Goal: Contribute content: Contribute content

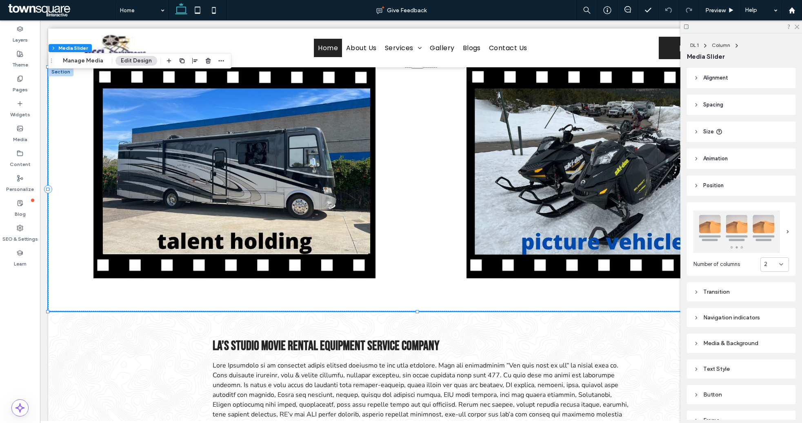
click at [765, 264] on div "2" at bounding box center [771, 264] width 15 height 8
click at [757, 304] on div "3" at bounding box center [769, 305] width 28 height 14
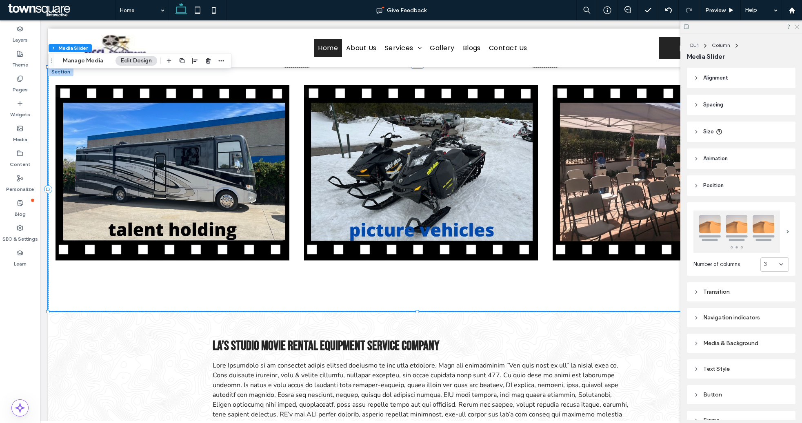
click at [795, 27] on icon at bounding box center [795, 26] width 5 height 5
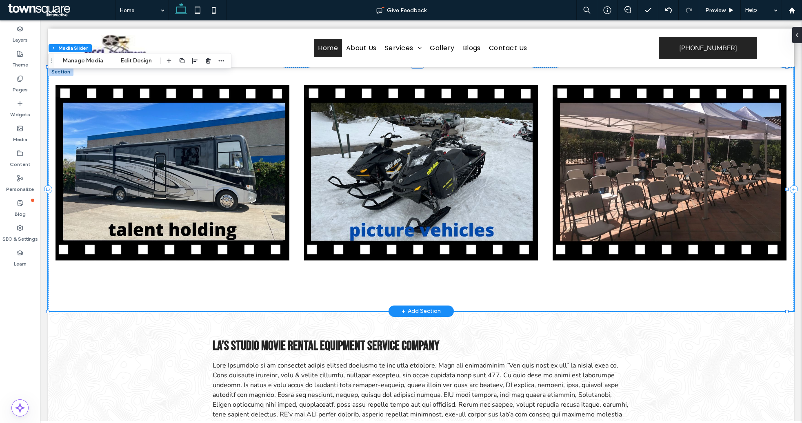
click at [545, 82] on div at bounding box center [669, 177] width 248 height 221
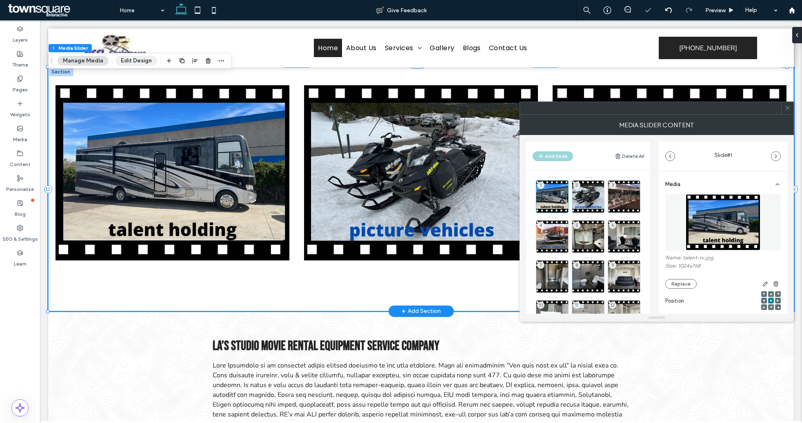
click at [136, 60] on button "Edit Design" at bounding box center [136, 61] width 42 height 10
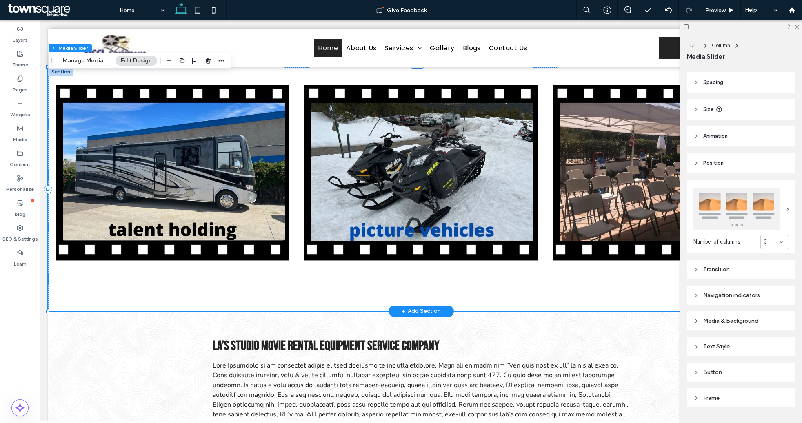
scroll to position [41, 0]
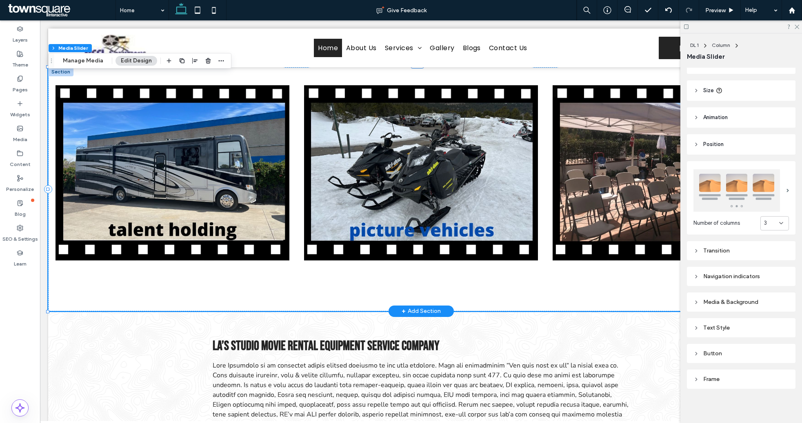
click at [739, 303] on div "Media & Background" at bounding box center [740, 302] width 95 height 7
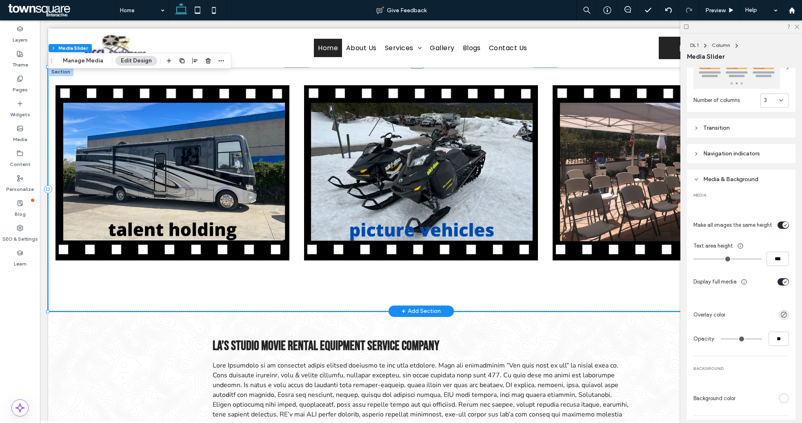
scroll to position [194, 0]
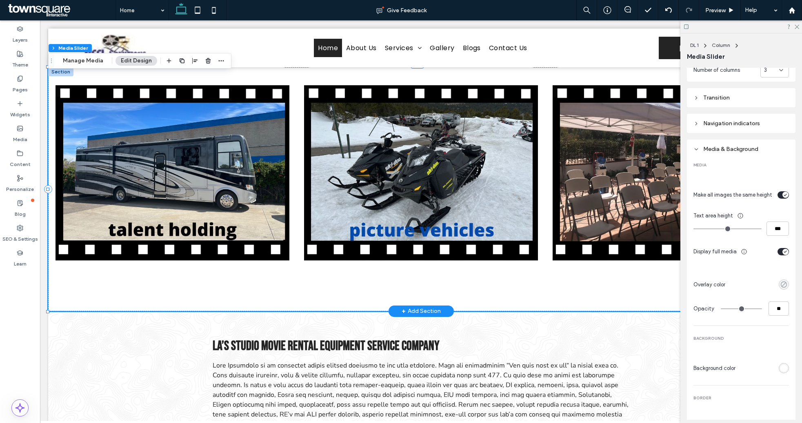
click at [780, 288] on use "rgba(0, 0, 0, 0)" at bounding box center [783, 284] width 6 height 6
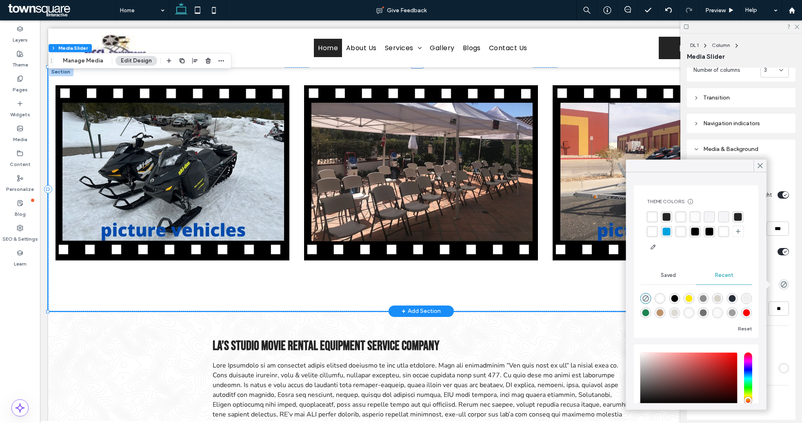
click at [667, 217] on div "rgba(36, 36, 36, 1)" at bounding box center [667, 217] width 8 height 8
type input "***"
type input "****"
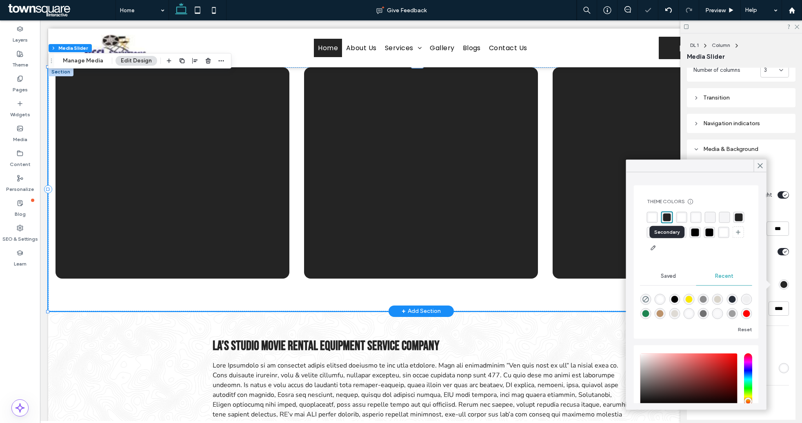
click at [667, 217] on div "rgba(36, 36, 36, 1)" at bounding box center [667, 217] width 8 height 8
click at [533, 16] on div "Give Feedback" at bounding box center [401, 10] width 350 height 20
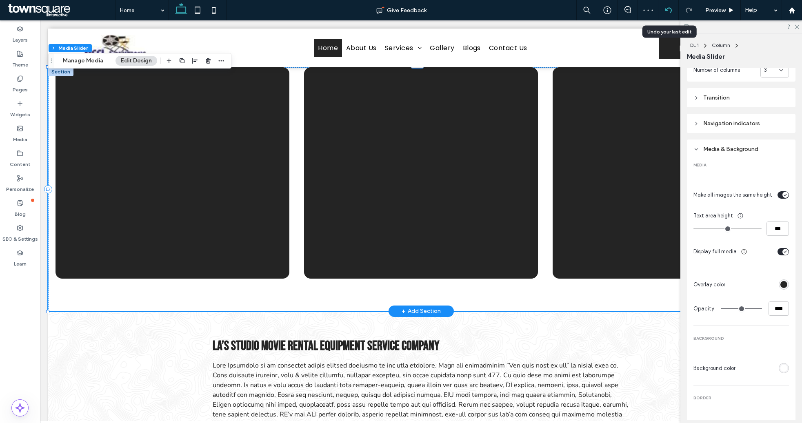
click at [667, 11] on icon at bounding box center [668, 10] width 7 height 7
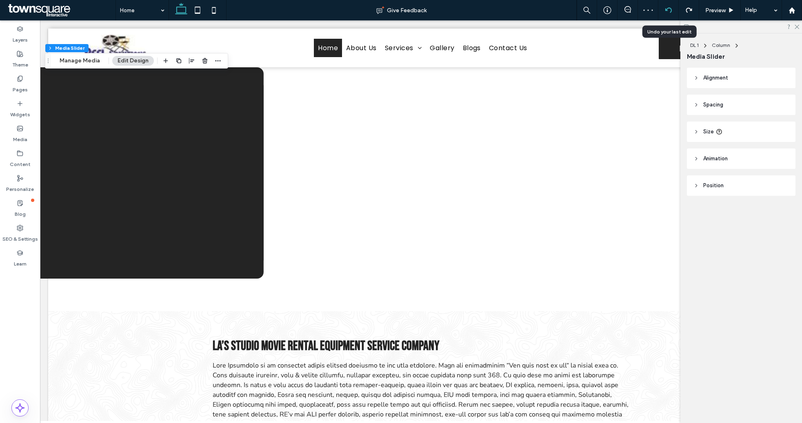
scroll to position [0, 0]
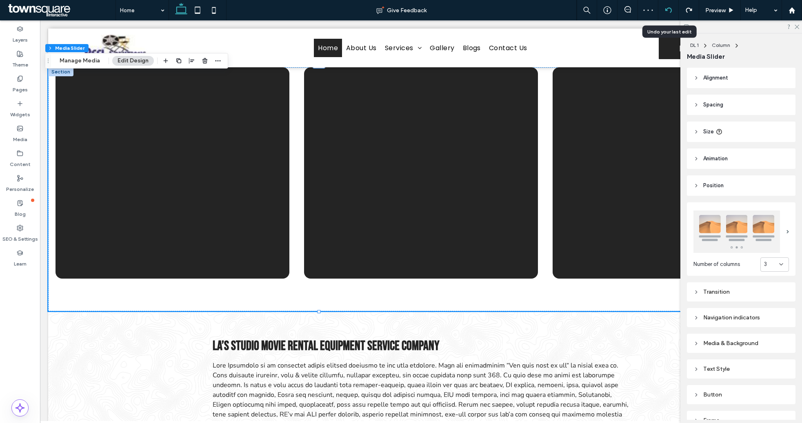
click at [667, 11] on icon at bounding box center [668, 10] width 7 height 7
click at [667, 9] on icon at bounding box center [668, 10] width 7 height 7
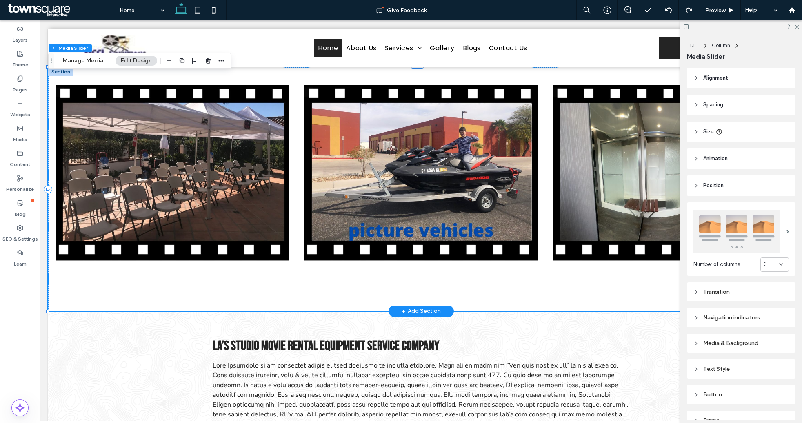
click at [64, 288] on div at bounding box center [171, 177] width 233 height 221
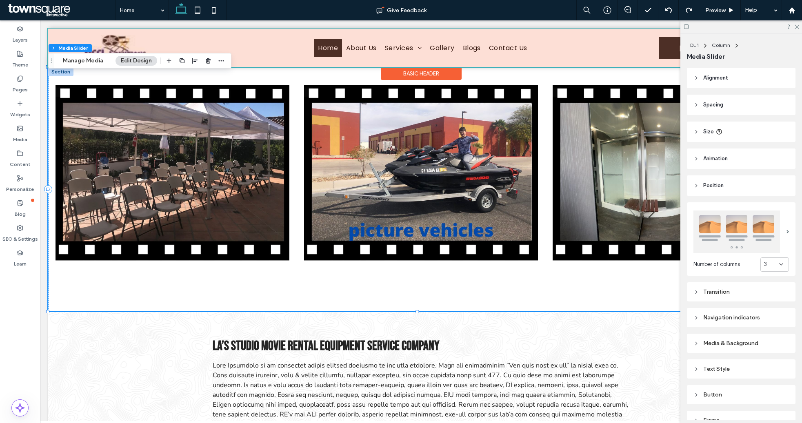
click at [254, 39] on div at bounding box center [420, 48] width 745 height 39
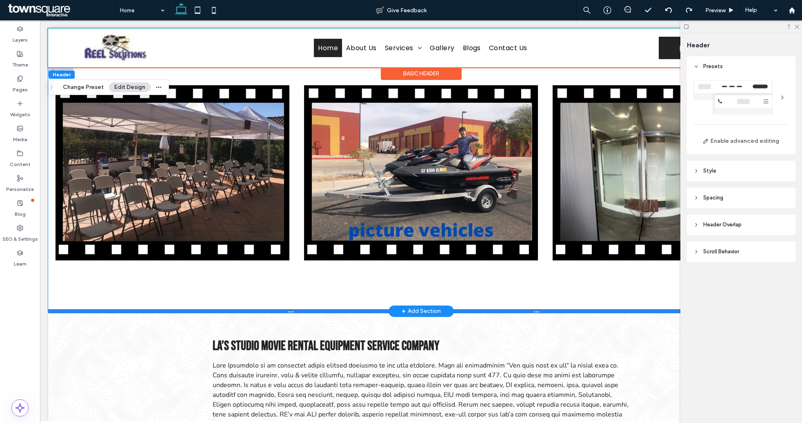
click at [62, 312] on div at bounding box center [417, 311] width 738 height 4
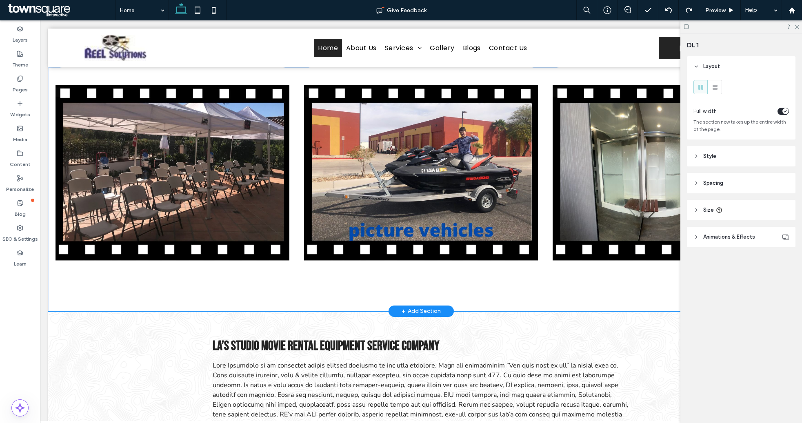
type input "***"
click at [64, 297] on div at bounding box center [420, 189] width 745 height 244
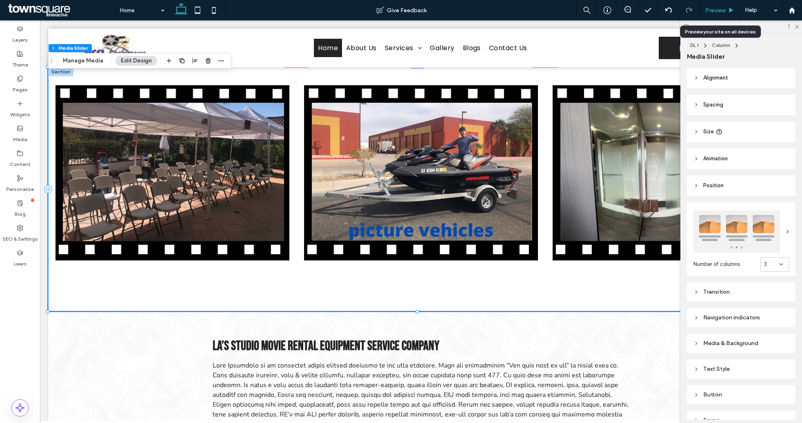
click at [725, 11] on span "Preview" at bounding box center [715, 10] width 20 height 7
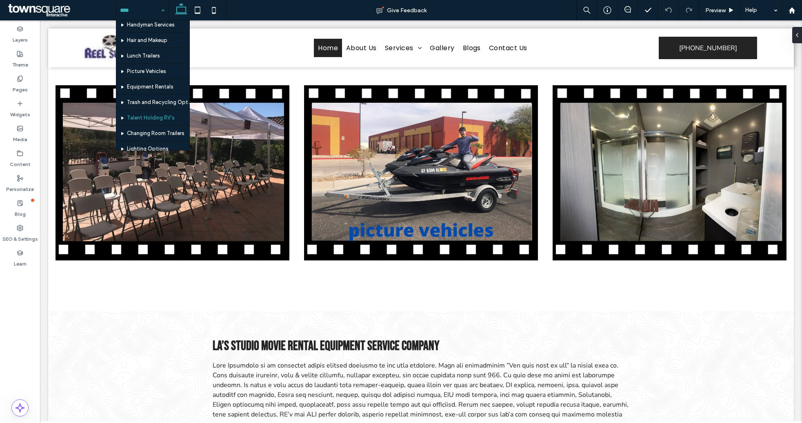
scroll to position [51, 0]
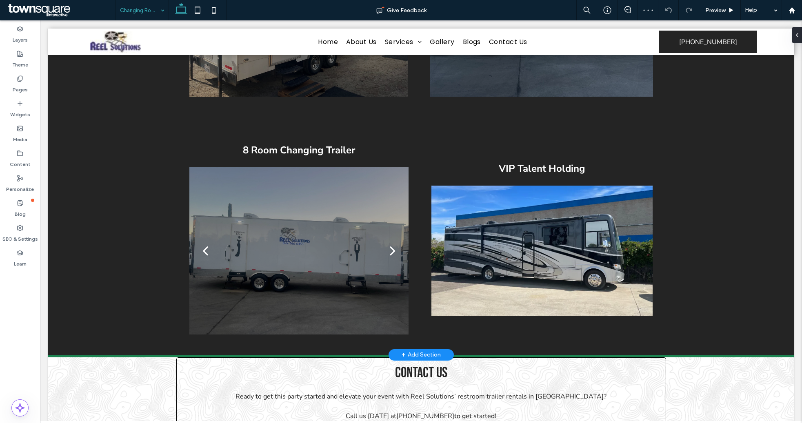
scroll to position [448, 0]
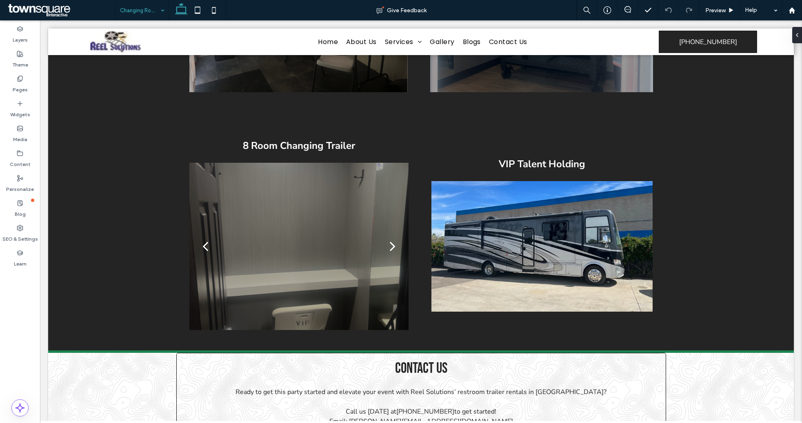
click at [138, 7] on input at bounding box center [140, 10] width 40 height 20
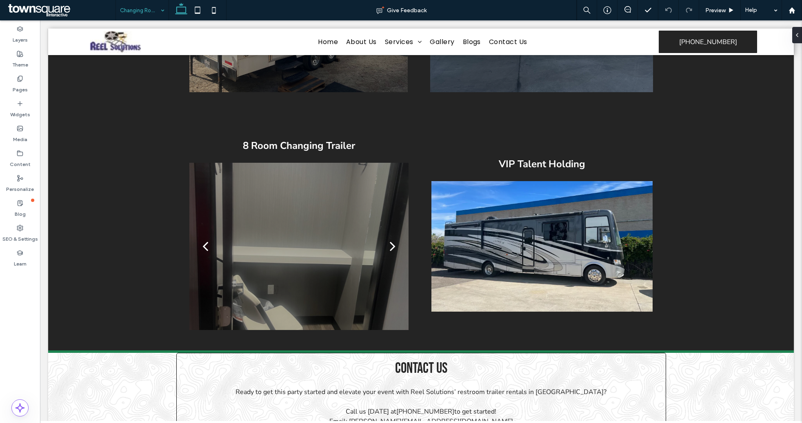
click at [129, 8] on input at bounding box center [140, 10] width 40 height 20
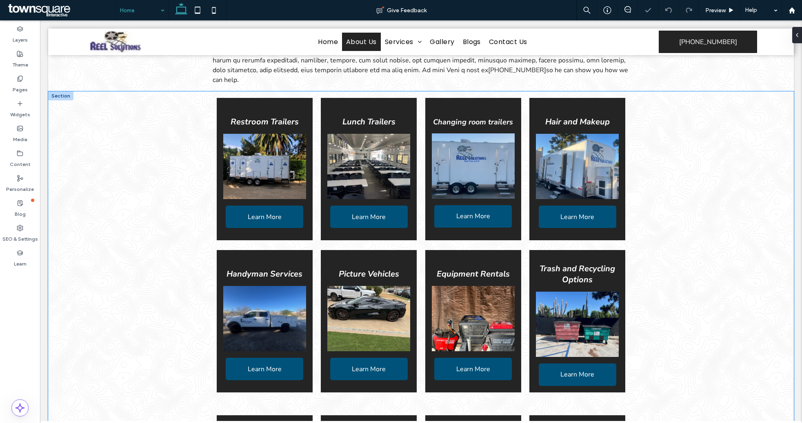
scroll to position [447, 0]
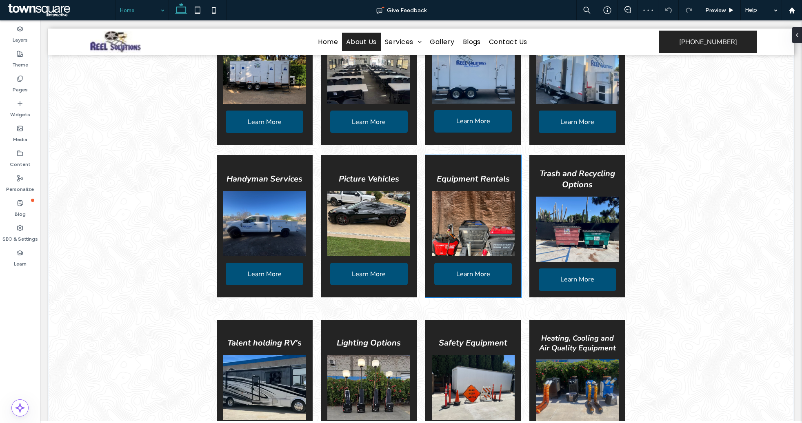
click at [454, 173] on strong "Equipment Rentals" at bounding box center [473, 178] width 73 height 11
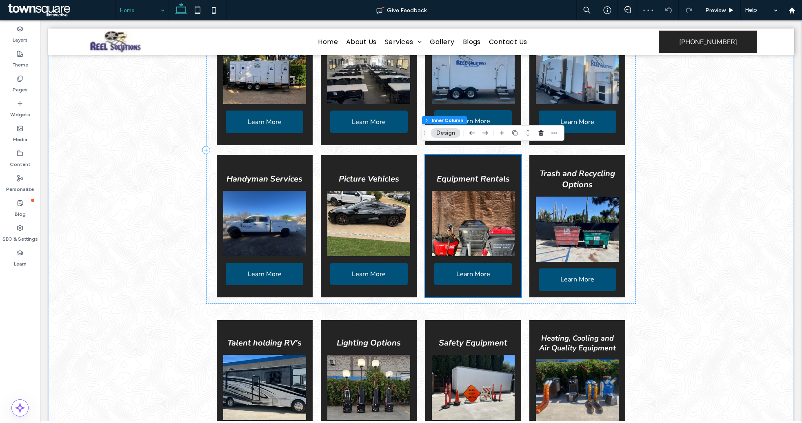
type input "**"
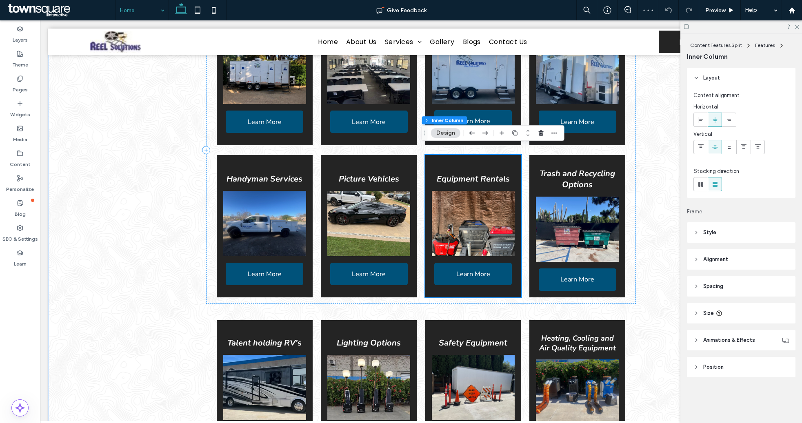
click at [457, 173] on strong "Equipment Rentals" at bounding box center [473, 178] width 73 height 11
click at [457, 170] on div "Equipment Rentals" at bounding box center [473, 179] width 83 height 24
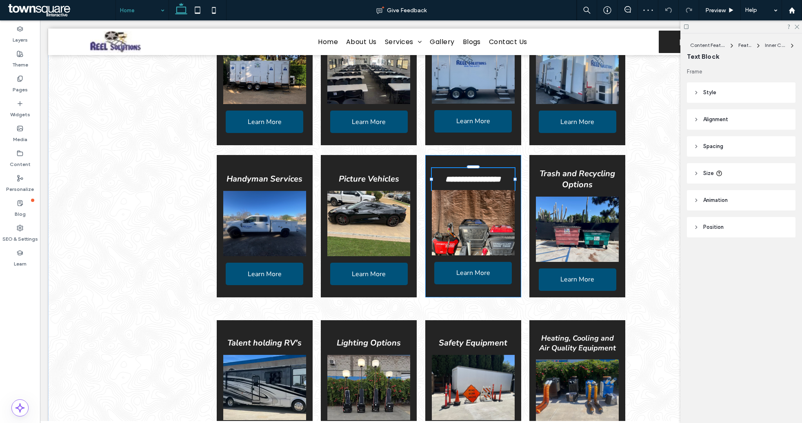
click at [450, 175] on strong "**********" at bounding box center [472, 179] width 55 height 8
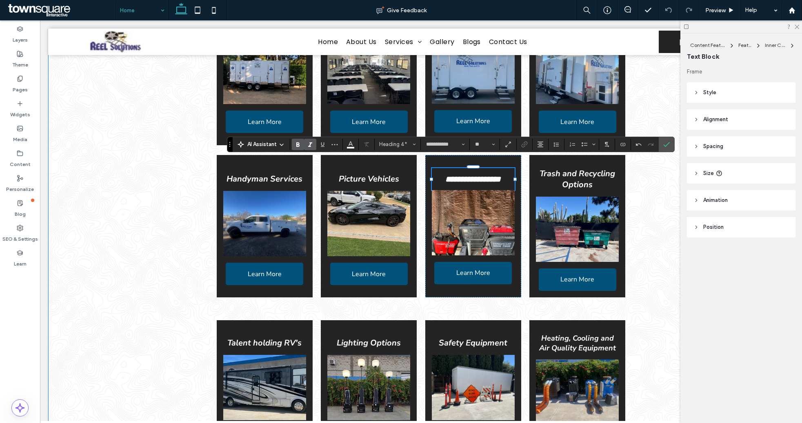
click at [655, 207] on div "**********" at bounding box center [421, 313] width 490 height 634
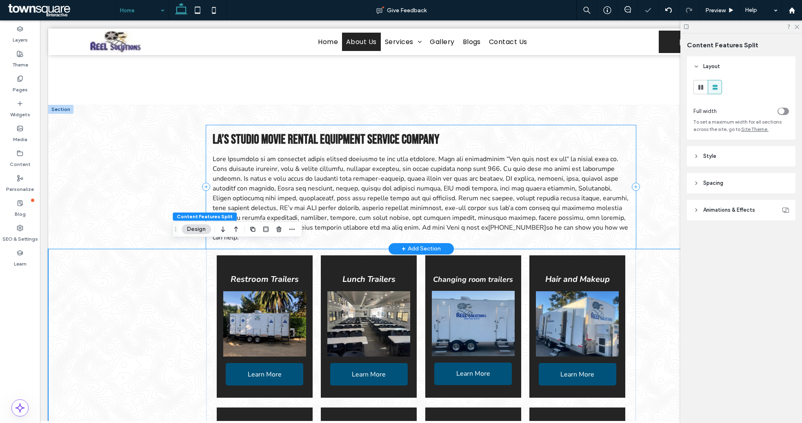
scroll to position [192, 0]
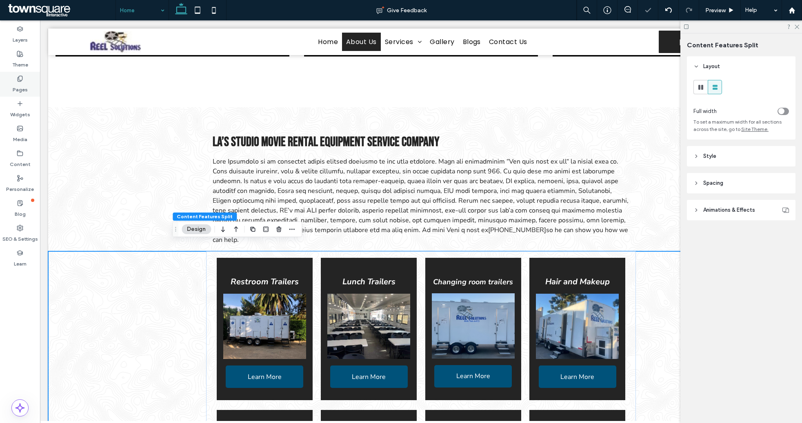
click at [22, 88] on label "Pages" at bounding box center [20, 87] width 15 height 11
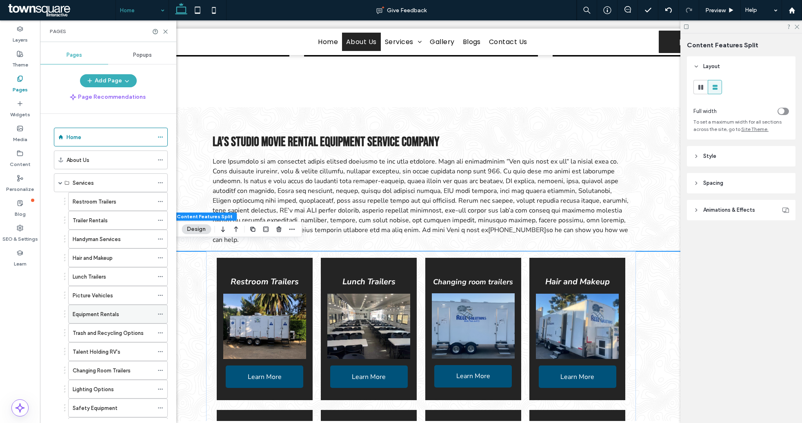
click at [160, 315] on icon at bounding box center [160, 314] width 6 height 6
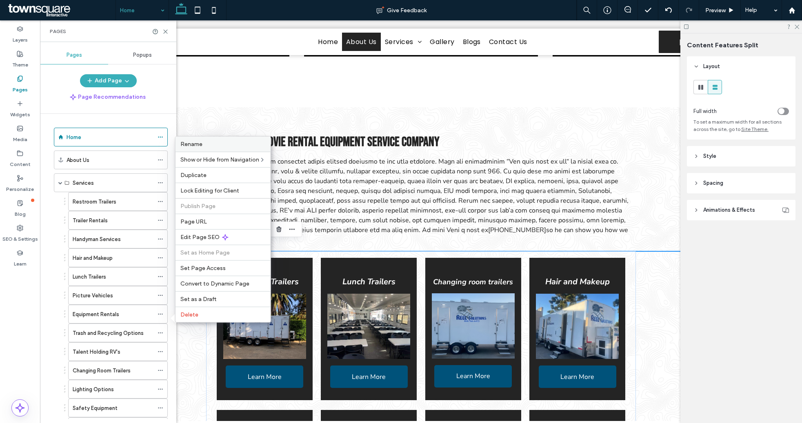
click at [200, 141] on span "Rename" at bounding box center [191, 144] width 22 height 7
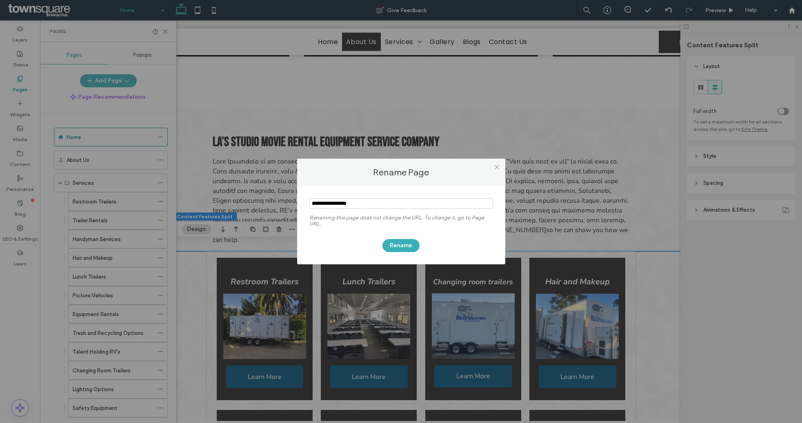
click at [321, 201] on input "notEmpty" at bounding box center [401, 203] width 184 height 11
type input "**********"
click at [405, 246] on button "Rename" at bounding box center [400, 245] width 37 height 13
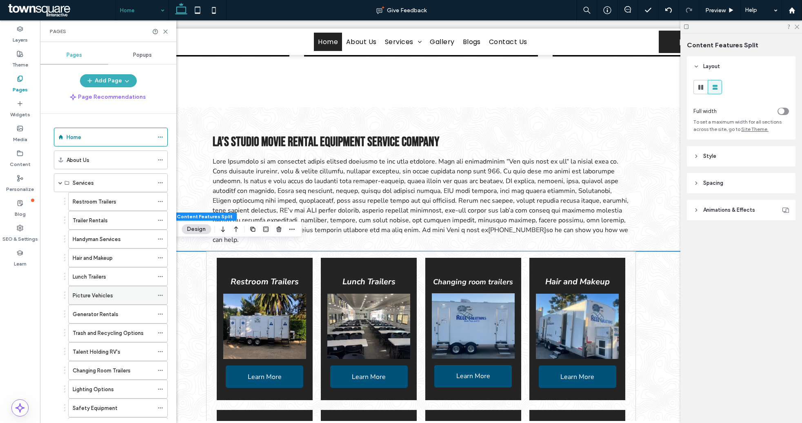
click at [98, 297] on label "Picture Vehicles" at bounding box center [93, 295] width 40 height 14
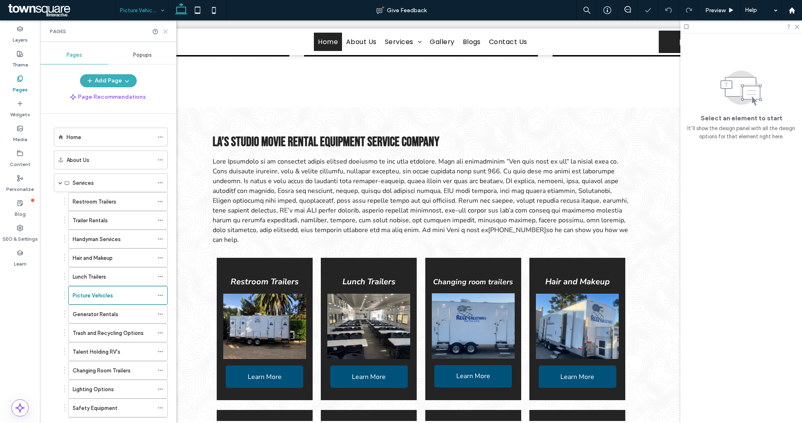
click at [165, 31] on use at bounding box center [166, 32] width 4 height 4
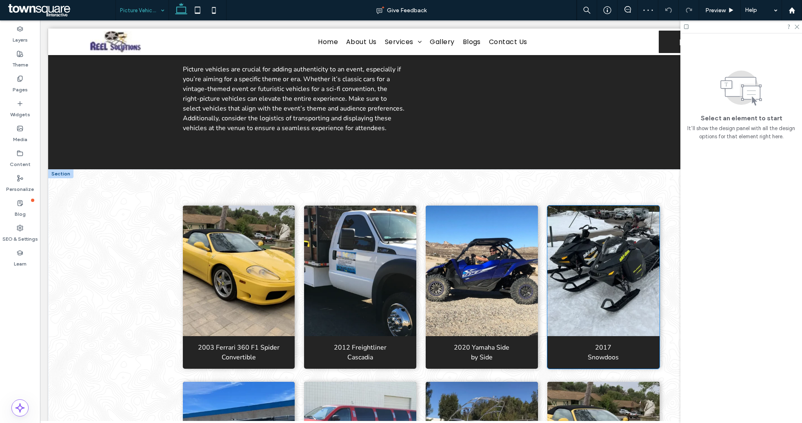
scroll to position [306, 0]
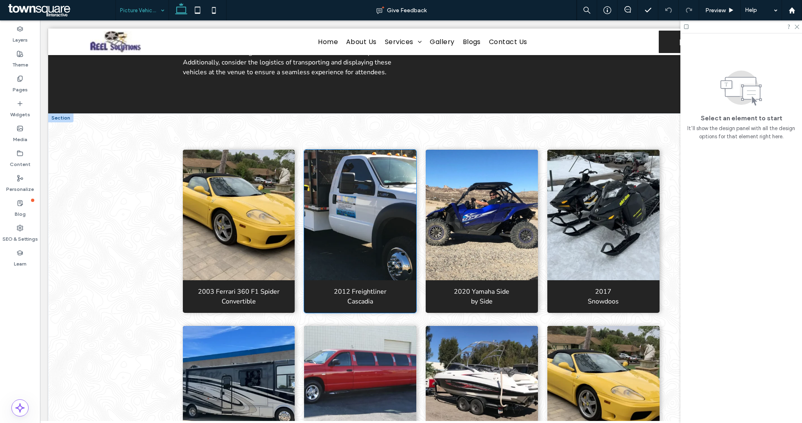
click at [354, 221] on img at bounding box center [360, 215] width 112 height 131
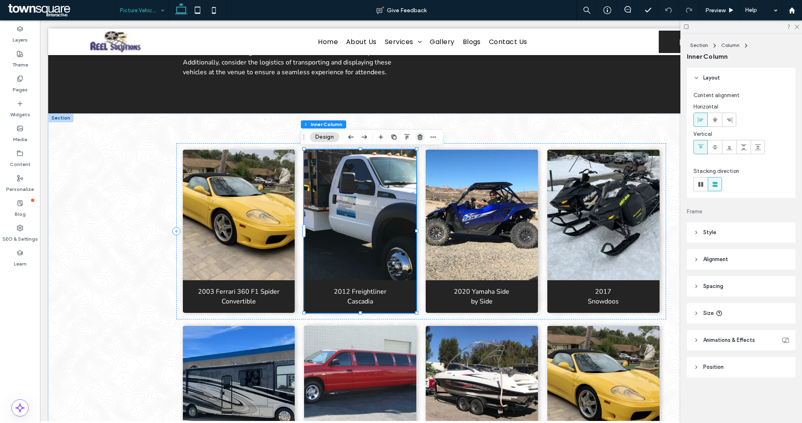
click at [421, 137] on icon "button" at bounding box center [420, 137] width 7 height 7
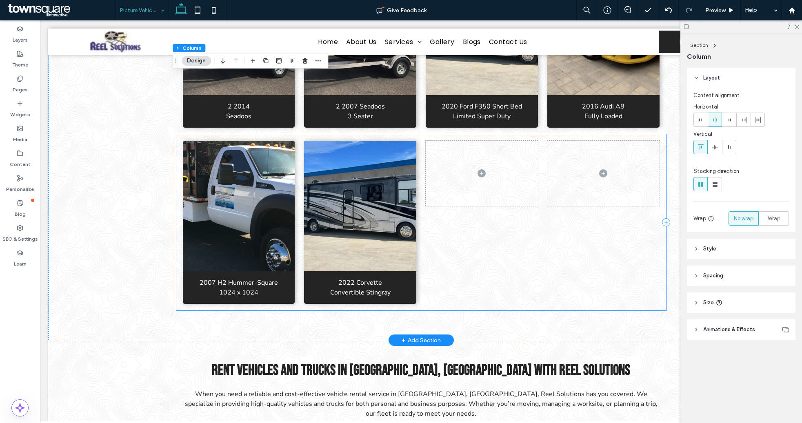
scroll to position [867, 0]
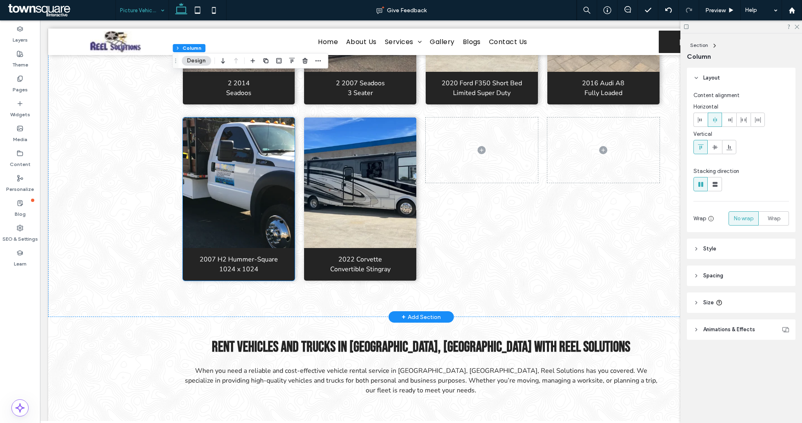
click at [237, 192] on img at bounding box center [239, 182] width 112 height 131
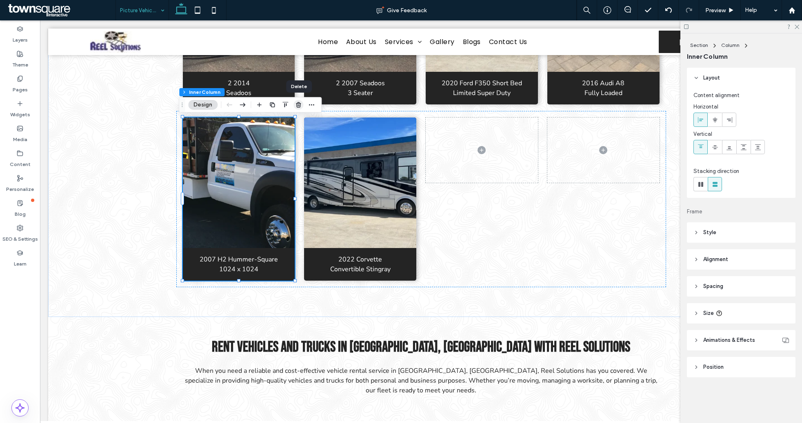
click at [301, 106] on icon "button" at bounding box center [298, 105] width 7 height 7
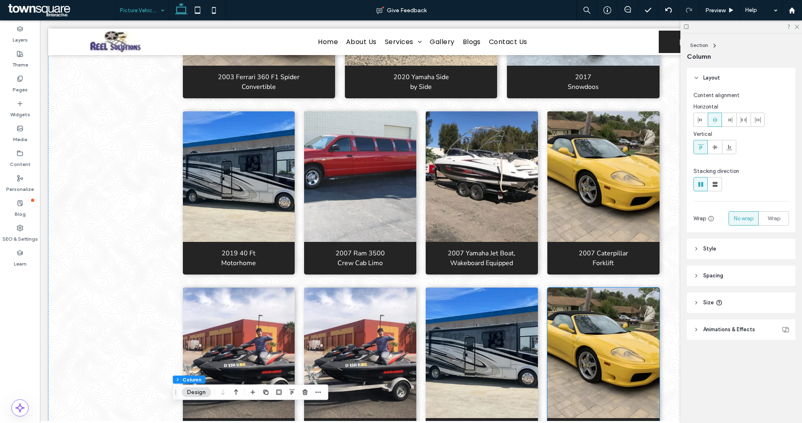
scroll to position [510, 0]
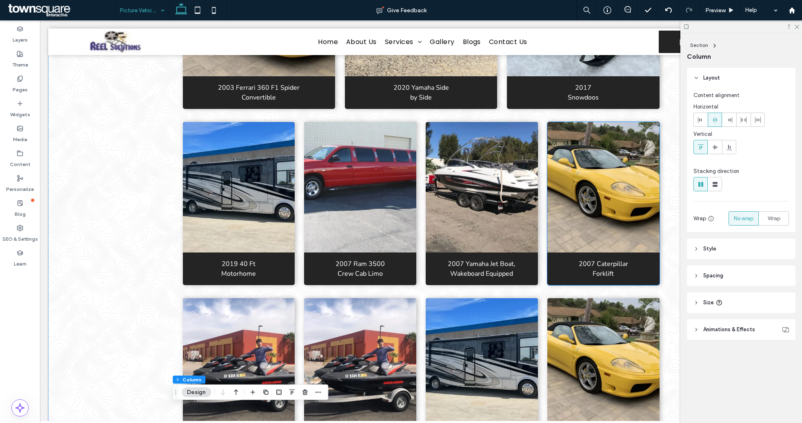
click at [623, 185] on img at bounding box center [603, 187] width 112 height 131
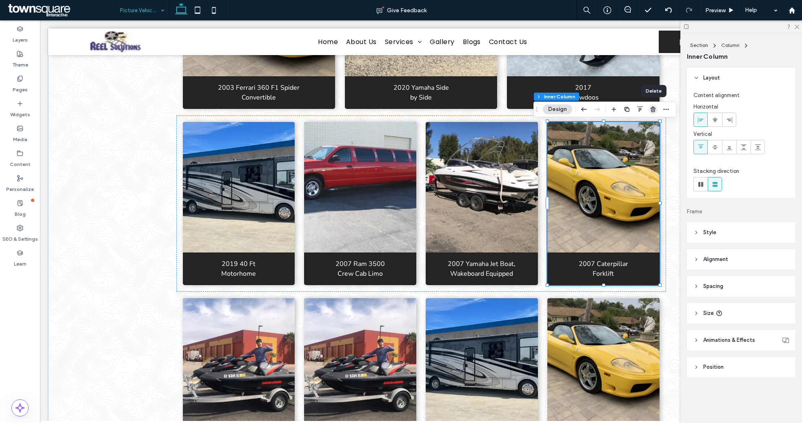
click at [655, 107] on icon "button" at bounding box center [652, 109] width 7 height 7
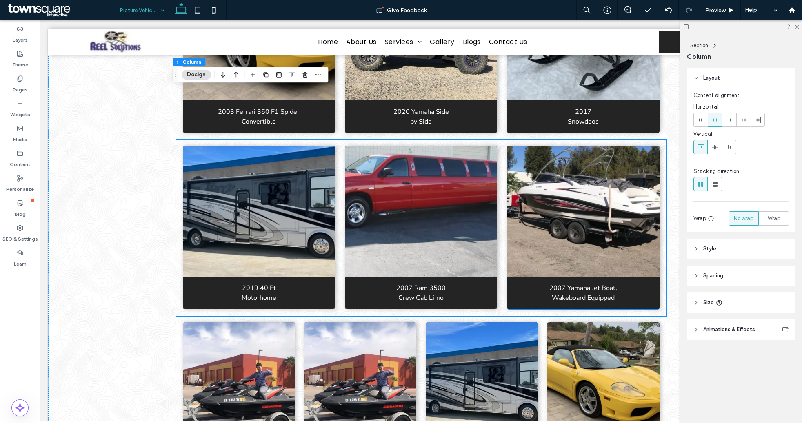
scroll to position [561, 0]
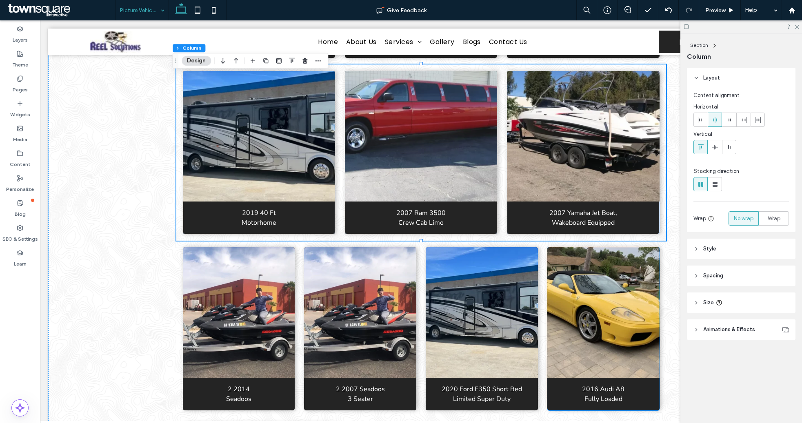
click at [634, 343] on img at bounding box center [603, 312] width 112 height 131
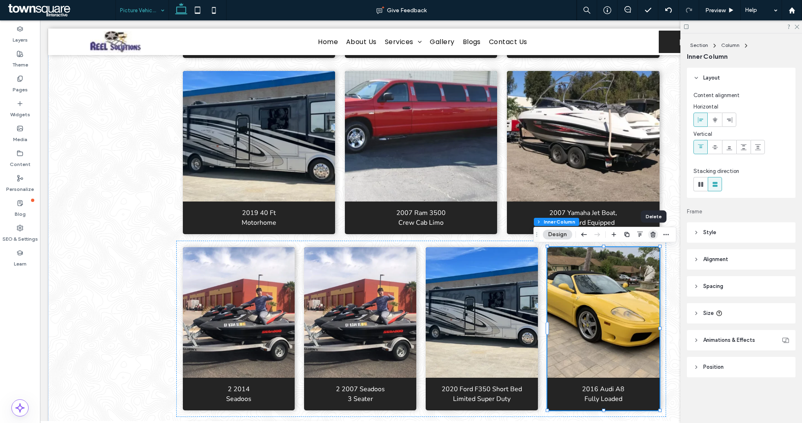
click at [654, 235] on use "button" at bounding box center [652, 234] width 5 height 5
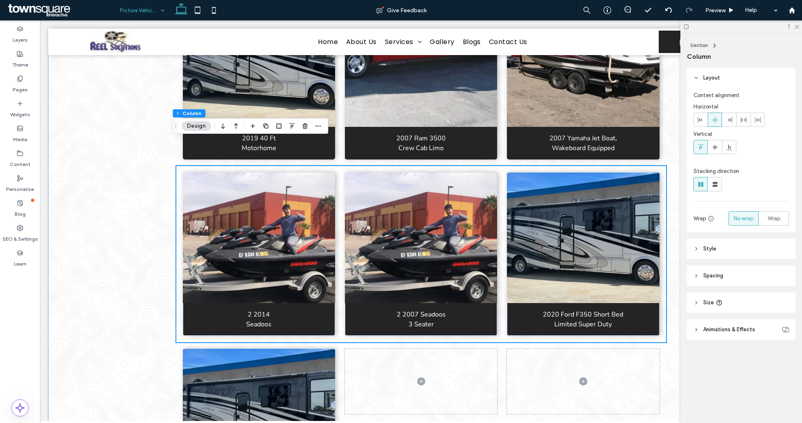
scroll to position [663, 0]
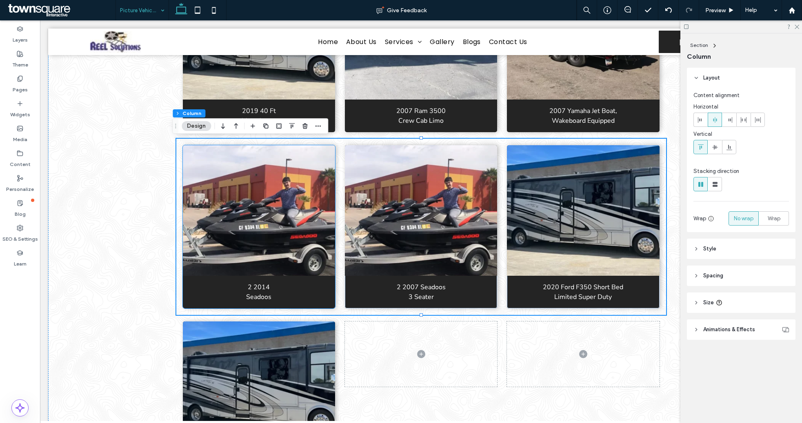
click at [286, 213] on img at bounding box center [259, 210] width 153 height 131
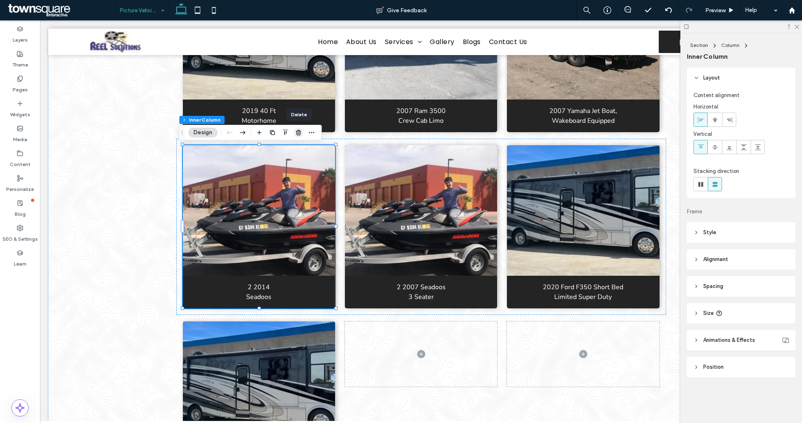
click at [299, 134] on icon "button" at bounding box center [298, 132] width 7 height 7
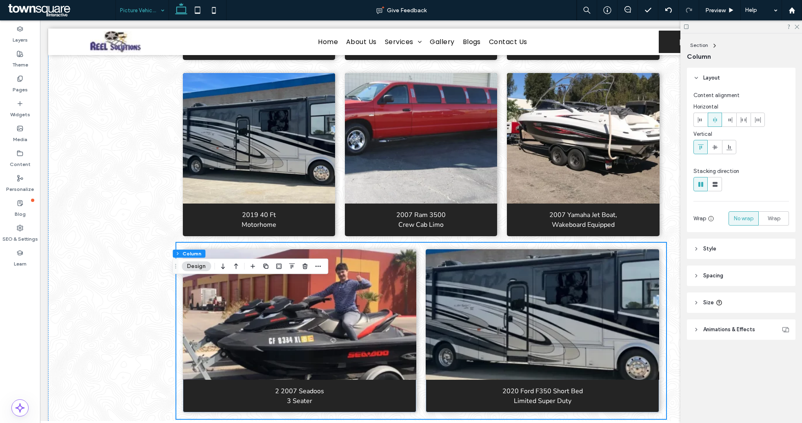
scroll to position [561, 0]
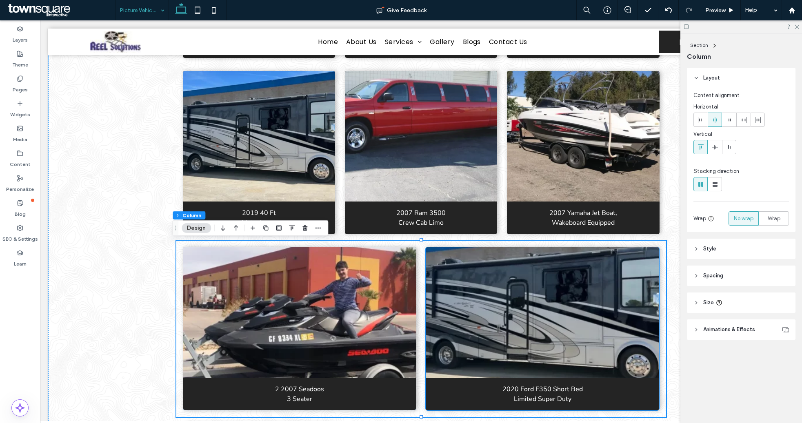
click at [575, 315] on img at bounding box center [541, 312] width 233 height 131
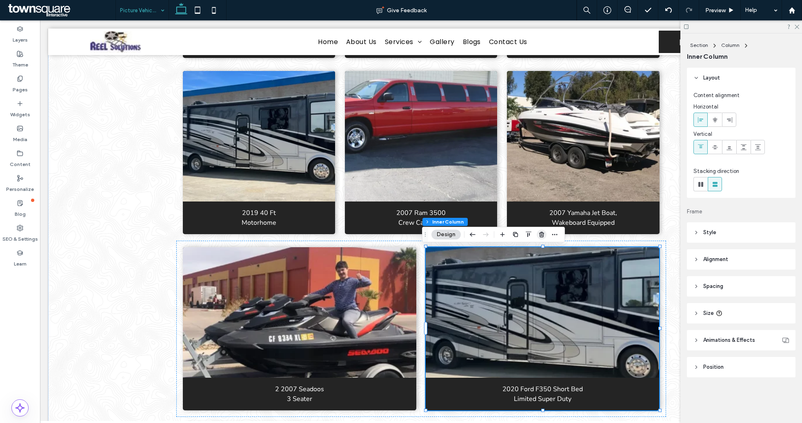
click at [539, 235] on icon "button" at bounding box center [541, 234] width 7 height 7
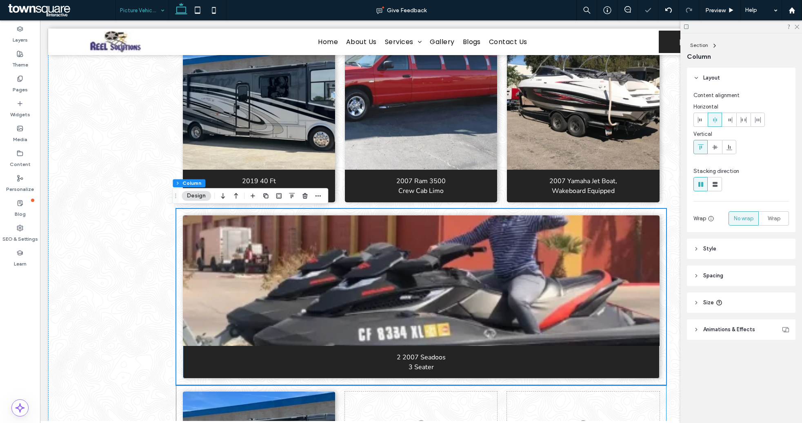
scroll to position [765, 0]
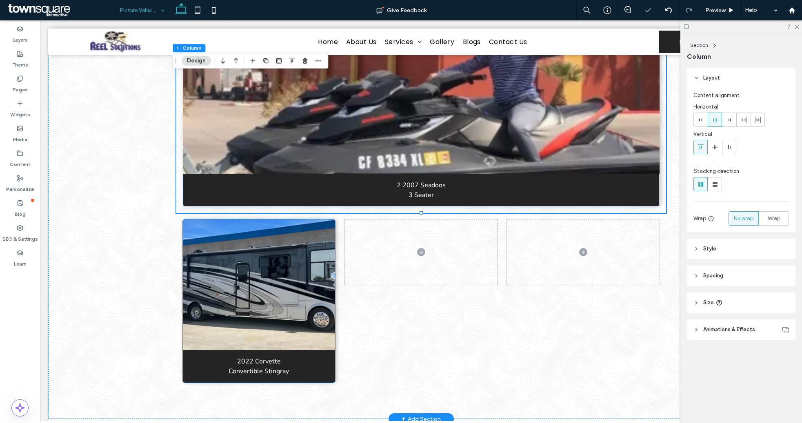
click at [312, 259] on img at bounding box center [259, 284] width 153 height 131
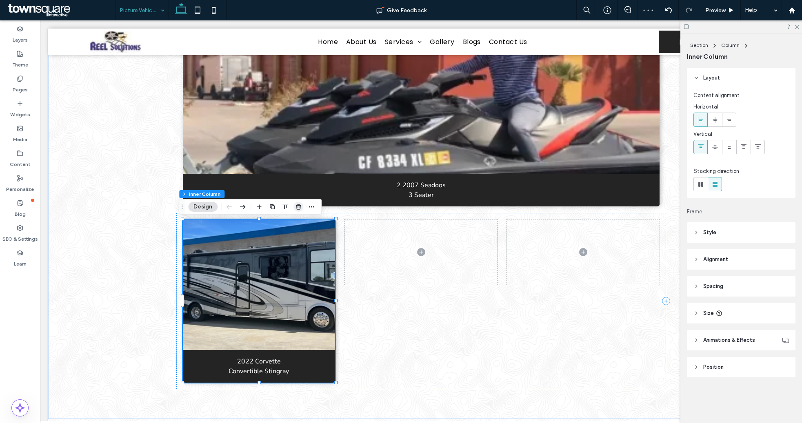
click at [297, 207] on icon "button" at bounding box center [298, 207] width 7 height 7
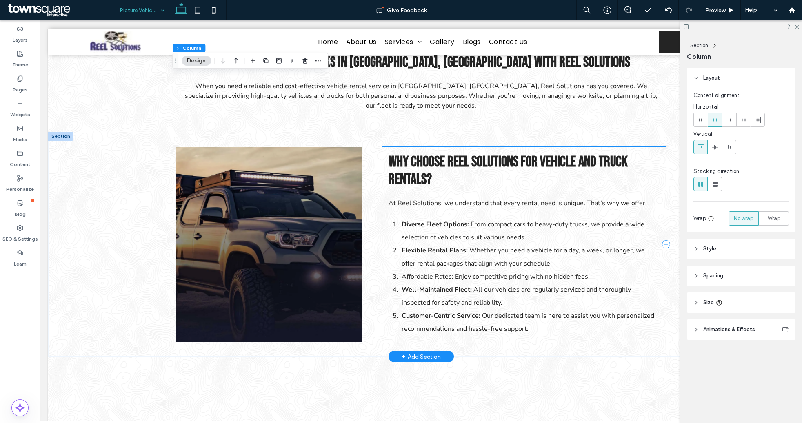
scroll to position [1071, 0]
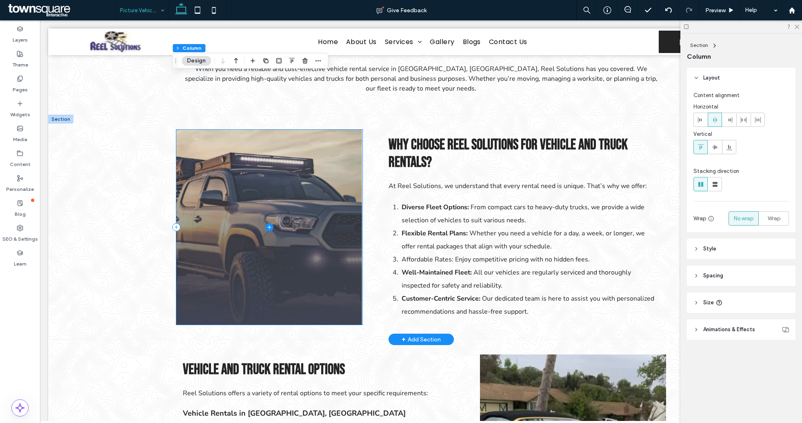
click at [312, 205] on span at bounding box center [269, 227] width 186 height 195
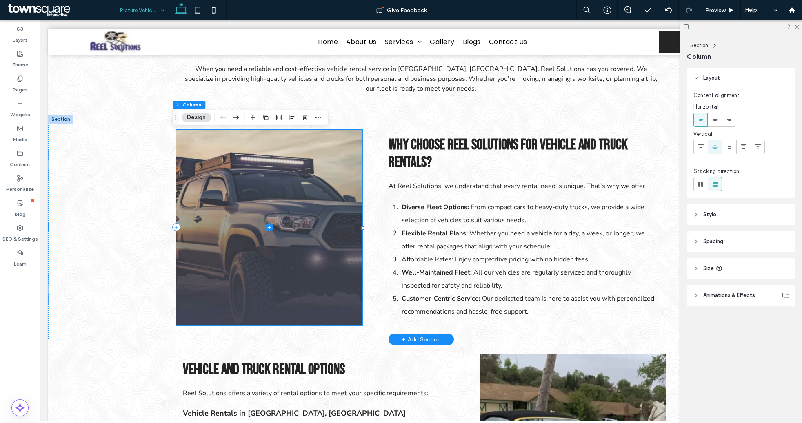
click at [221, 162] on span at bounding box center [269, 227] width 186 height 195
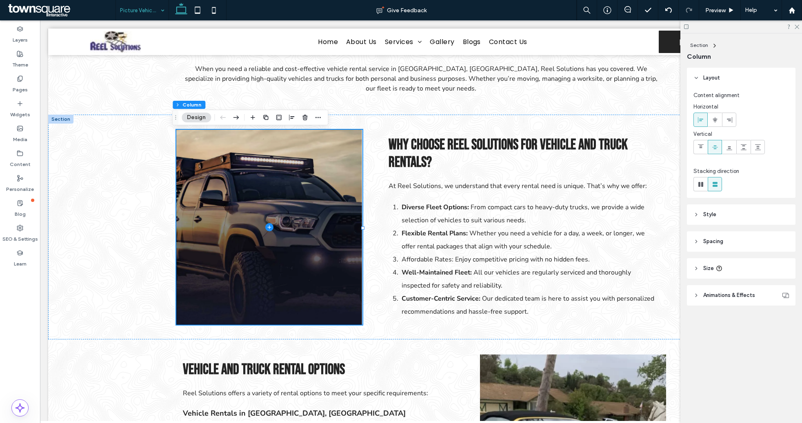
click at [200, 120] on button "Design" at bounding box center [196, 118] width 29 height 10
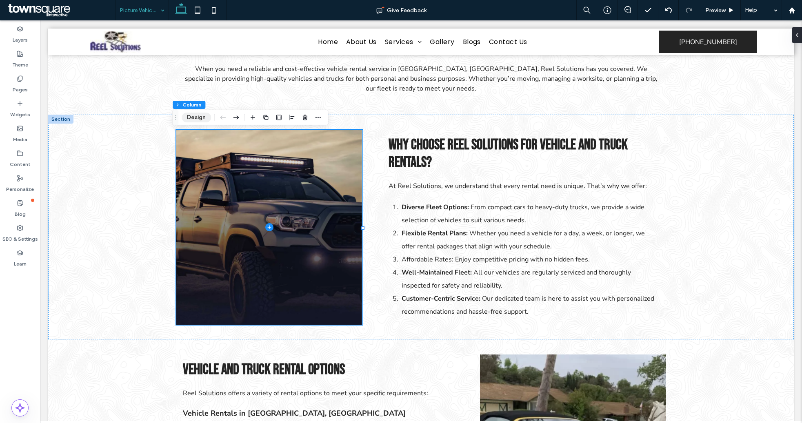
click at [191, 119] on button "Design" at bounding box center [196, 118] width 29 height 10
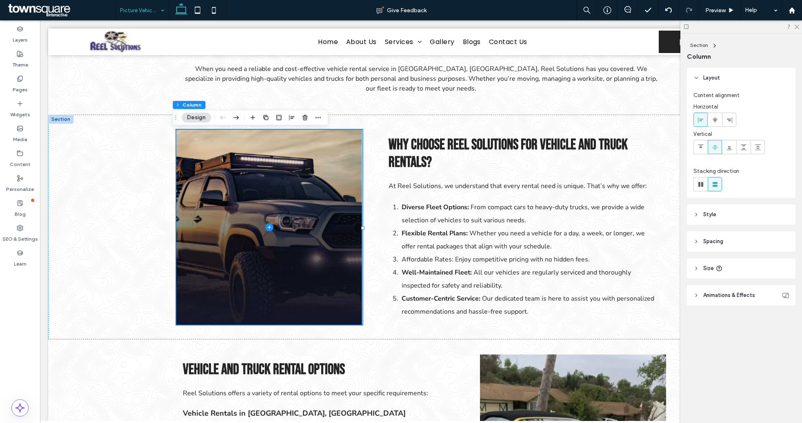
click at [731, 296] on span "Animations & Effects" at bounding box center [729, 295] width 52 height 8
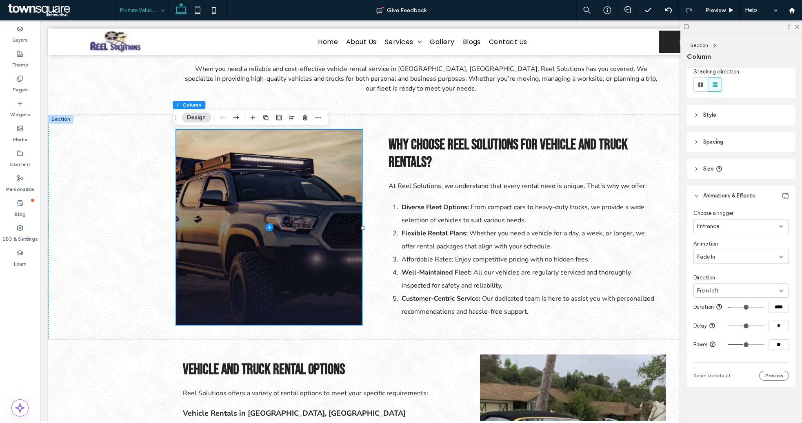
scroll to position [107, 0]
click at [194, 120] on button "Design" at bounding box center [196, 118] width 29 height 10
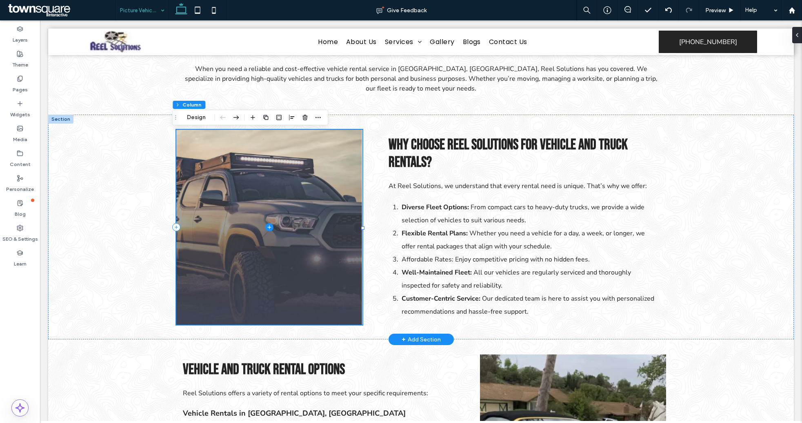
click at [196, 149] on span at bounding box center [269, 227] width 186 height 195
click at [247, 226] on span at bounding box center [269, 227] width 186 height 195
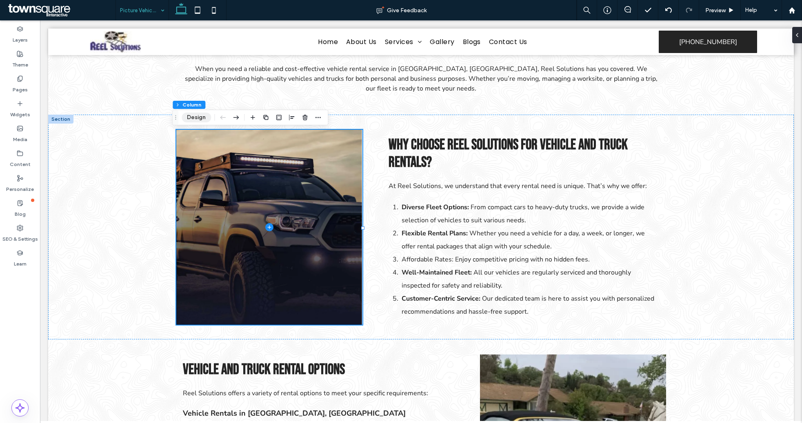
click at [193, 120] on button "Design" at bounding box center [196, 118] width 29 height 10
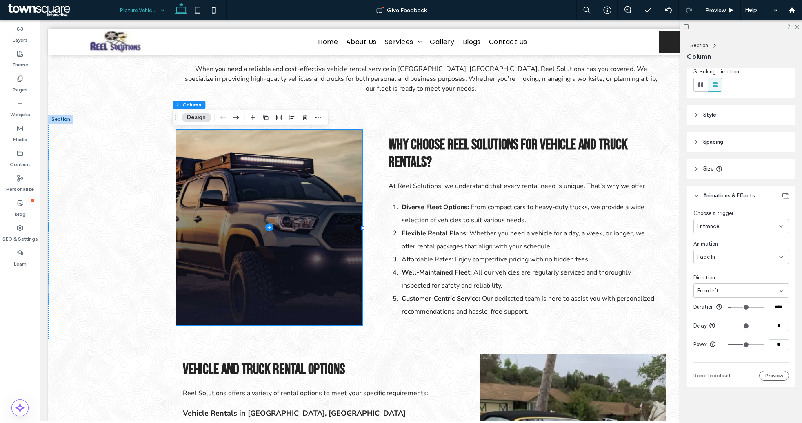
click at [719, 113] on header "Style" at bounding box center [741, 115] width 109 height 20
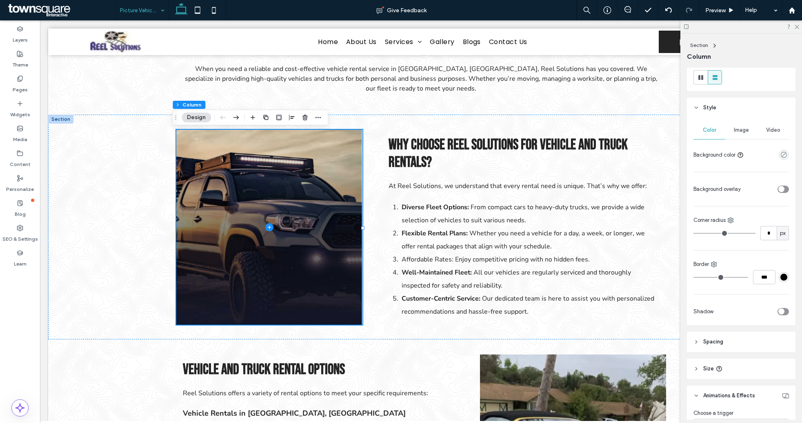
click at [740, 131] on span "Image" at bounding box center [741, 130] width 15 height 7
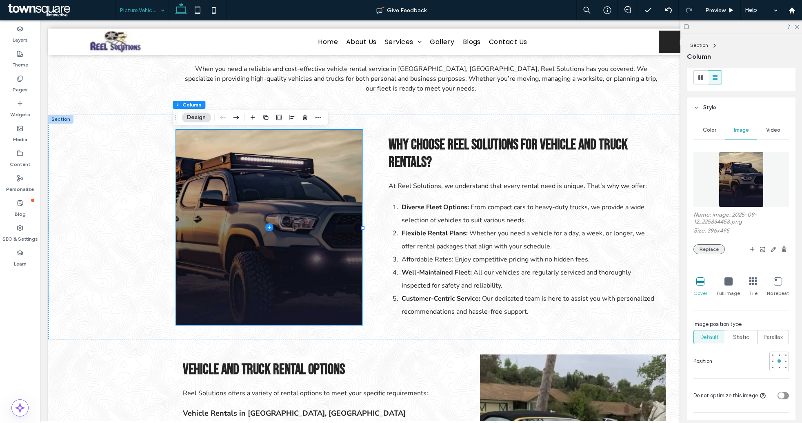
click at [711, 252] on button "Replace" at bounding box center [708, 249] width 31 height 10
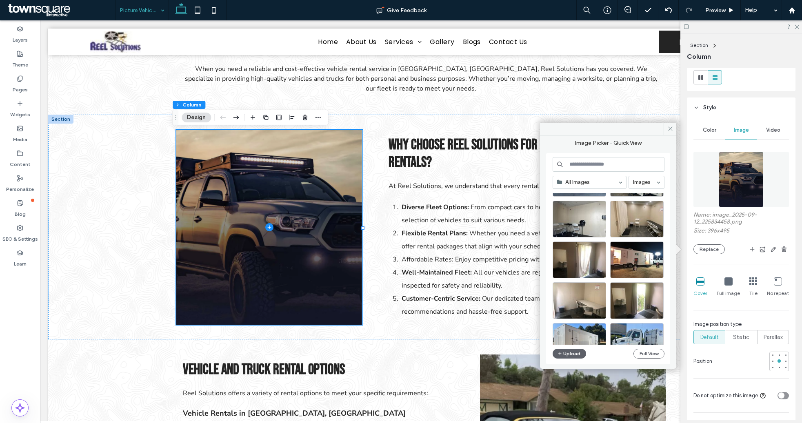
scroll to position [350, 0]
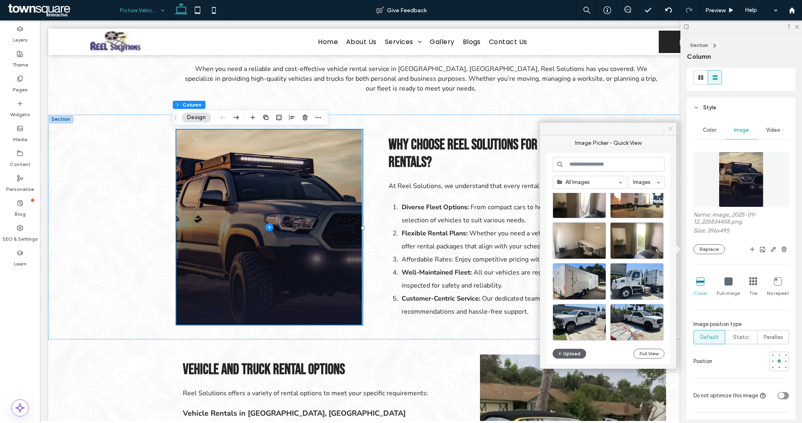
click at [670, 131] on icon at bounding box center [670, 129] width 6 height 6
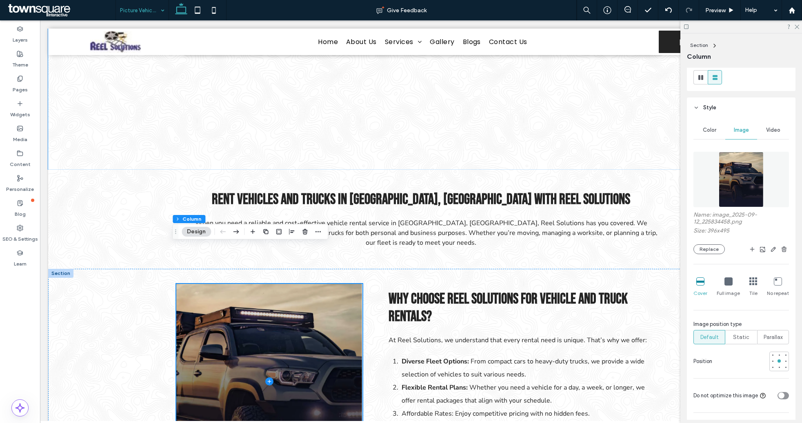
scroll to position [1071, 0]
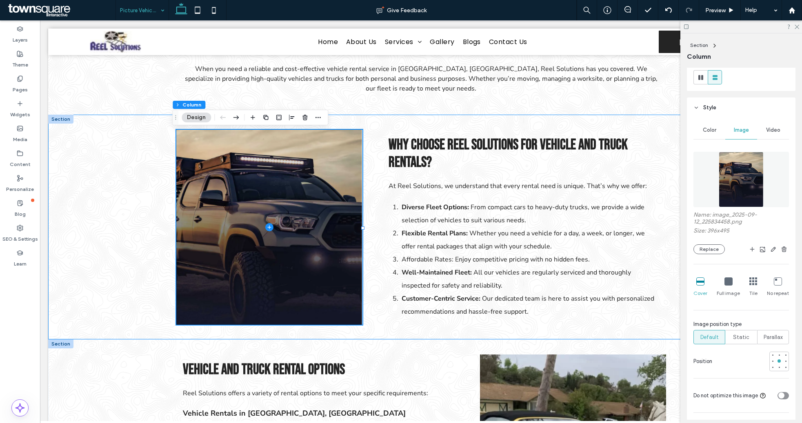
click at [126, 184] on div "Why Choose Reel Solutions for Vehicle and Truck Rentals? At Reel Solutions, we …" at bounding box center [420, 227] width 745 height 225
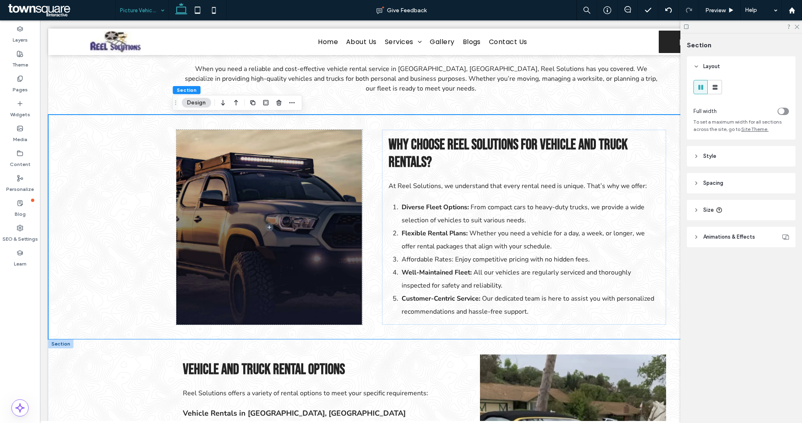
click at [126, 184] on div "Why Choose Reel Solutions for Vehicle and Truck Rentals? At Reel Solutions, we …" at bounding box center [420, 227] width 745 height 225
click at [280, 105] on icon "button" at bounding box center [278, 103] width 7 height 7
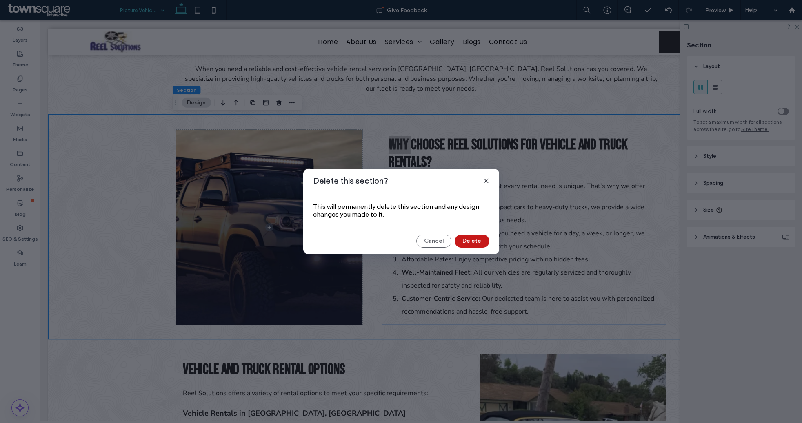
click at [474, 241] on button "Delete" at bounding box center [471, 241] width 35 height 13
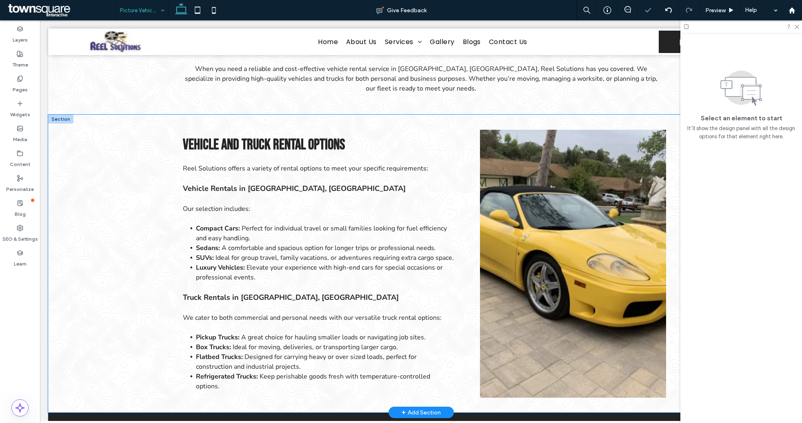
click at [123, 207] on div "Vehicle and Truck Rental Options ﻿ Reel Solutions offers a variety of rental op…" at bounding box center [420, 264] width 745 height 298
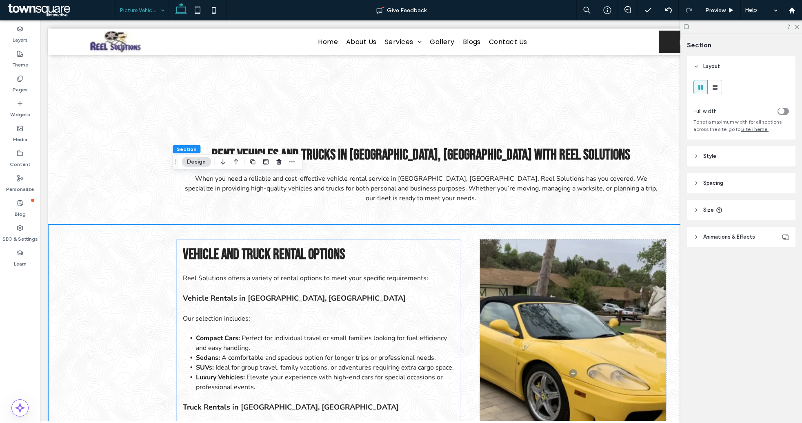
scroll to position [1020, 0]
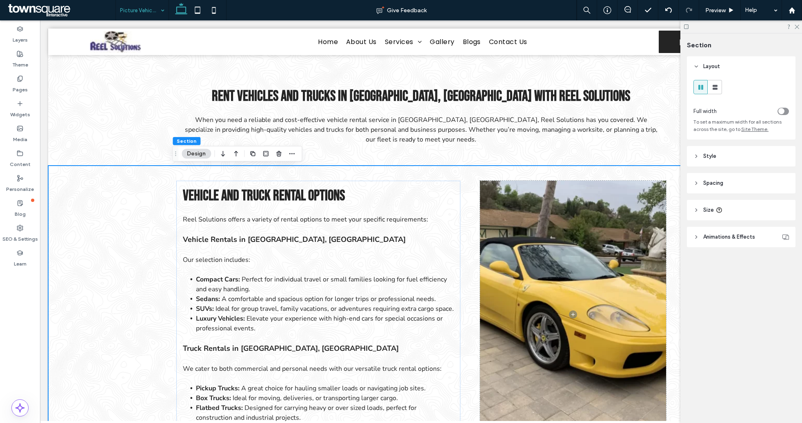
click at [118, 268] on div "Vehicle and Truck Rental Options ﻿ Reel Solutions offers a variety of rental op…" at bounding box center [420, 315] width 745 height 298
click at [279, 152] on use "button" at bounding box center [278, 153] width 5 height 5
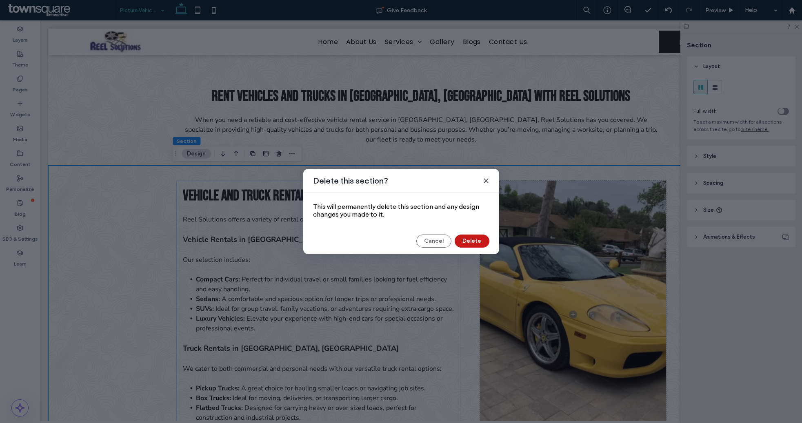
click at [472, 246] on button "Delete" at bounding box center [471, 241] width 35 height 13
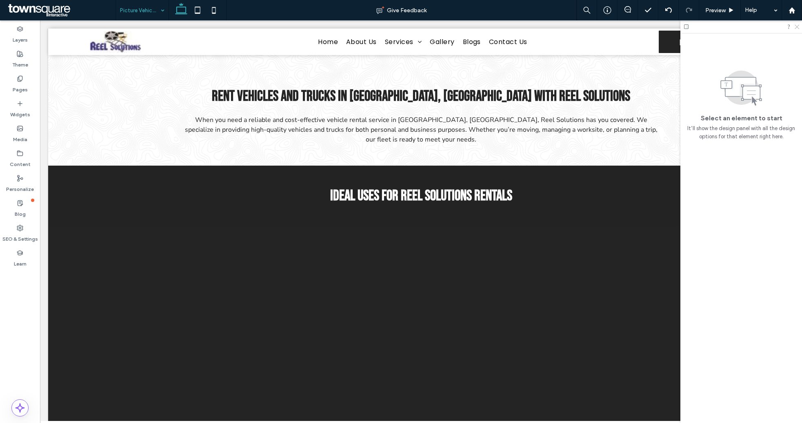
click at [797, 27] on use at bounding box center [796, 27] width 4 height 4
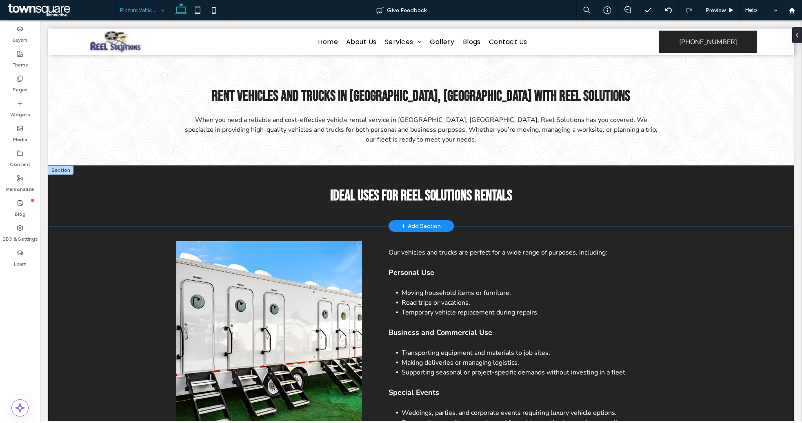
click at [94, 194] on div "Ideal Uses for Reel Solutions Rentals ﻿" at bounding box center [420, 196] width 745 height 60
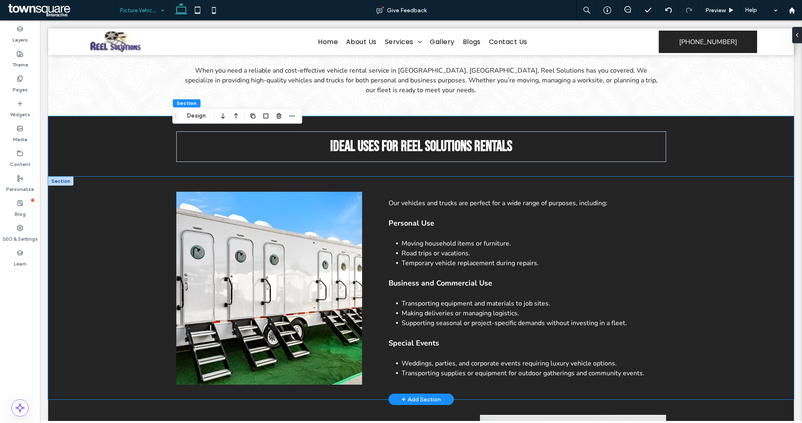
scroll to position [1071, 0]
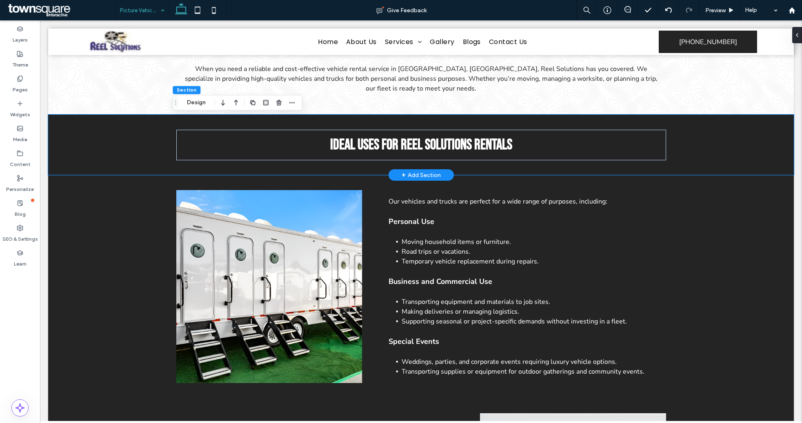
click at [87, 146] on div "Ideal Uses for Reel Solutions Rentals ﻿" at bounding box center [420, 145] width 745 height 60
click at [281, 103] on use "button" at bounding box center [278, 102] width 5 height 5
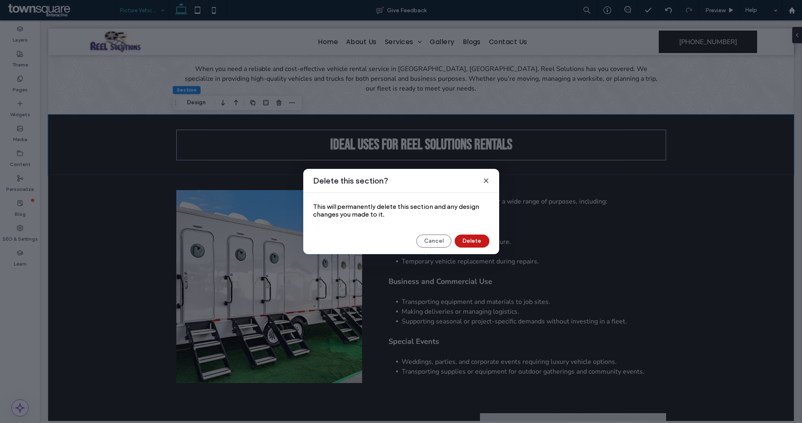
click at [468, 237] on button "Delete" at bounding box center [471, 241] width 35 height 13
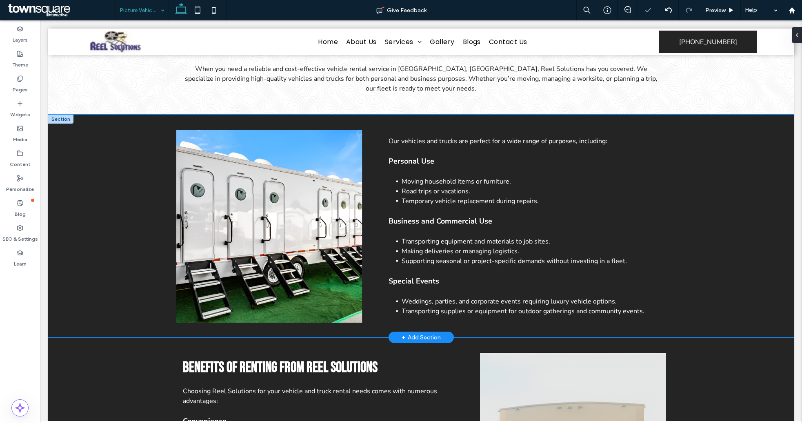
click at [78, 184] on div "Our vehicles and trucks are perfect for a wide range of purposes, including: ﻿ …" at bounding box center [420, 226] width 745 height 223
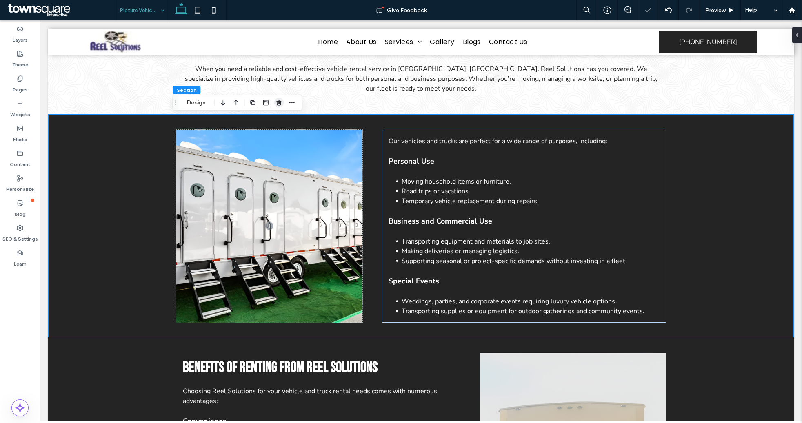
click at [276, 104] on icon "button" at bounding box center [278, 103] width 7 height 7
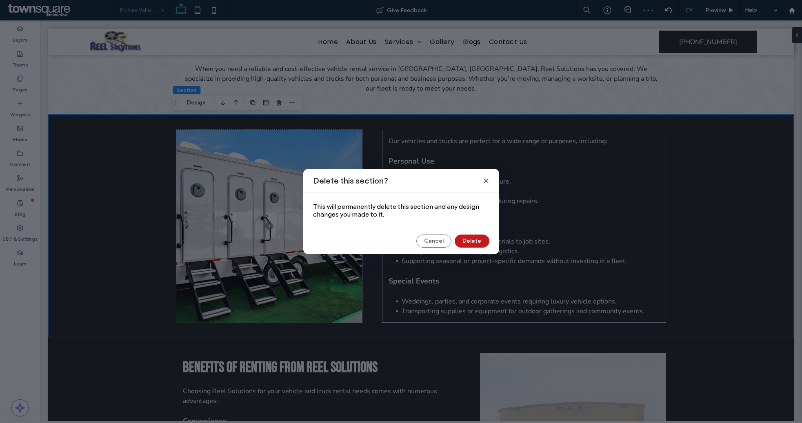
click at [468, 242] on button "Delete" at bounding box center [471, 241] width 35 height 13
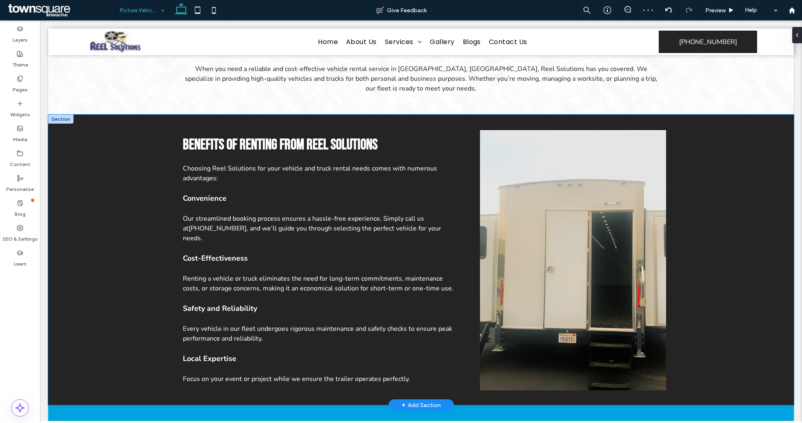
click at [80, 188] on div "Benefits of Renting from Reel Solutions ﻿ Choosing Reel Solutions for your vehi…" at bounding box center [420, 260] width 745 height 290
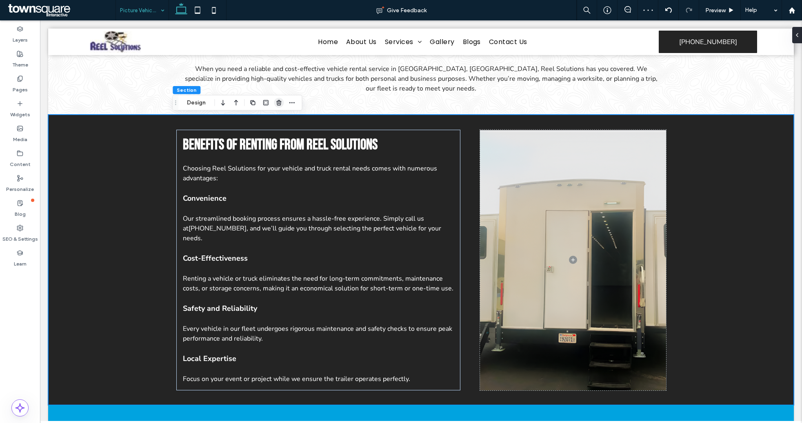
click at [277, 103] on icon "button" at bounding box center [278, 103] width 7 height 7
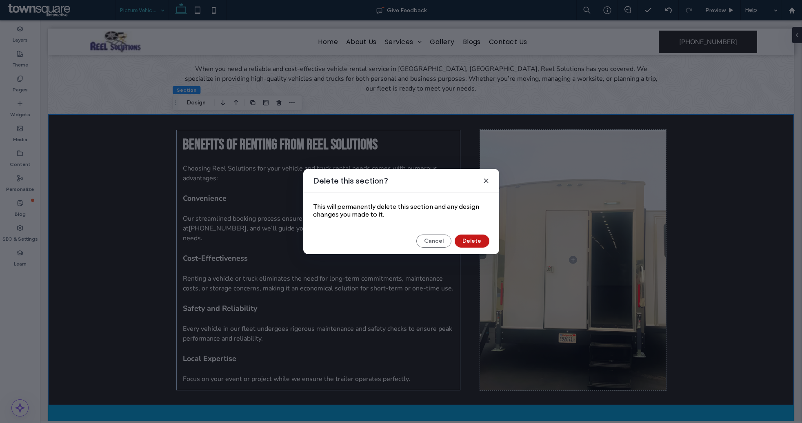
click at [480, 238] on button "Delete" at bounding box center [471, 241] width 35 height 13
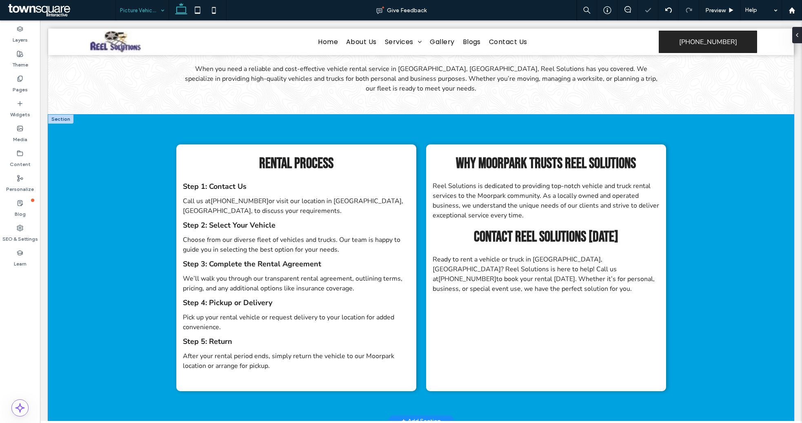
click at [90, 211] on div "Rental Process Step 1: Contact Us ﻿ Call us at (805) 416-3753 or visit our loca…" at bounding box center [420, 268] width 745 height 306
click at [275, 104] on icon "button" at bounding box center [278, 103] width 7 height 7
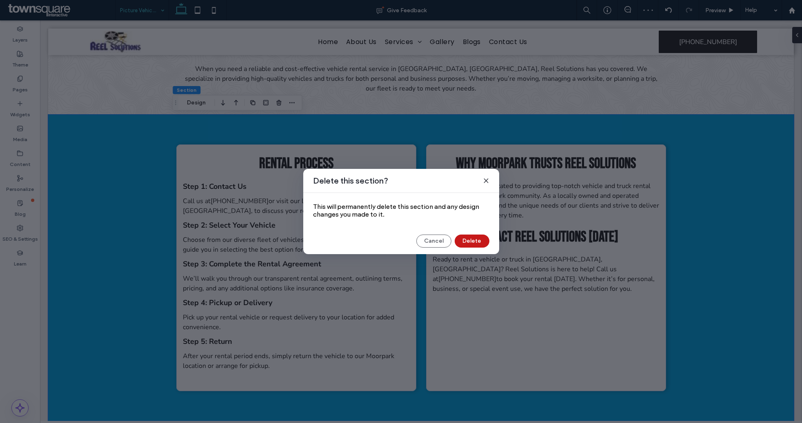
click at [481, 242] on button "Delete" at bounding box center [471, 241] width 35 height 13
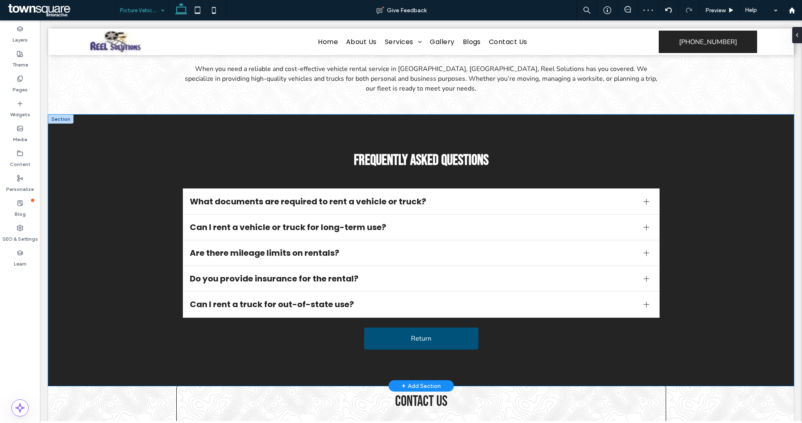
click at [68, 196] on div "Frequently Asked Questions What documents are required to rent a vehicle or tru…" at bounding box center [420, 250] width 745 height 271
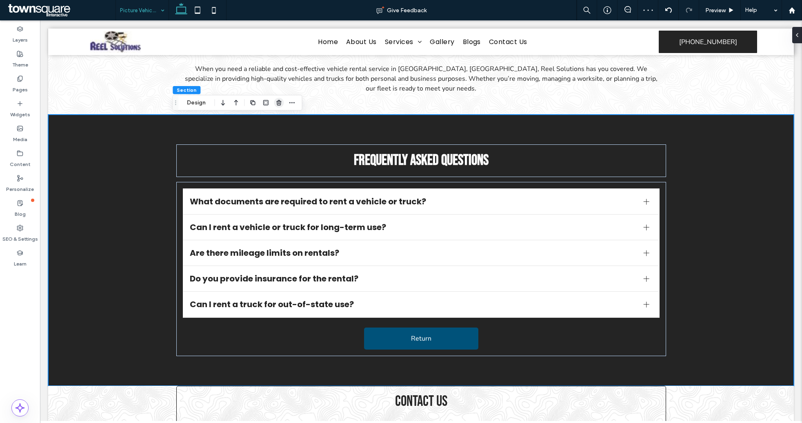
click at [277, 103] on use "button" at bounding box center [278, 102] width 5 height 5
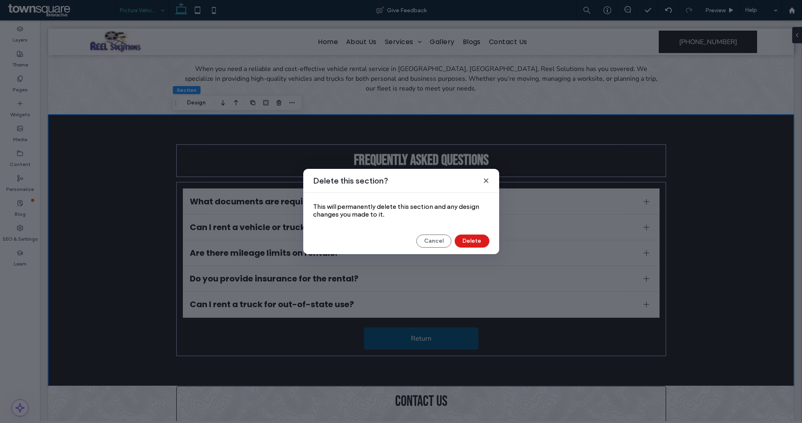
drag, startPoint x: 481, startPoint y: 248, endPoint x: 479, endPoint y: 244, distance: 5.0
click at [481, 249] on div "Delete this section? This will permanently delete this section and any design c…" at bounding box center [401, 211] width 196 height 85
click at [479, 244] on button "Delete" at bounding box center [471, 241] width 35 height 13
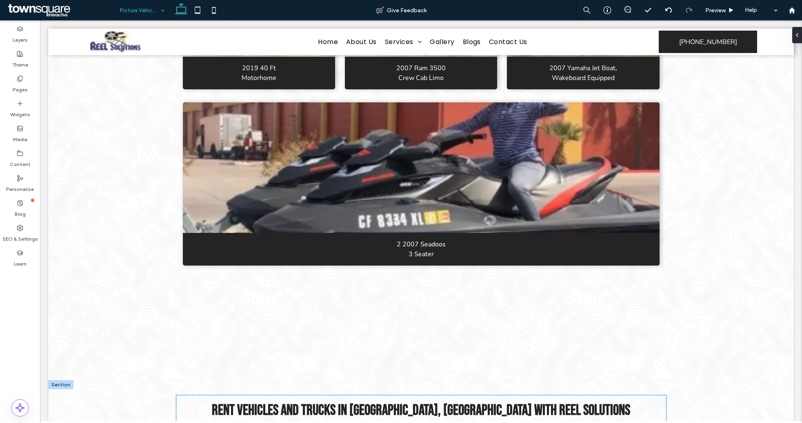
scroll to position [692, 0]
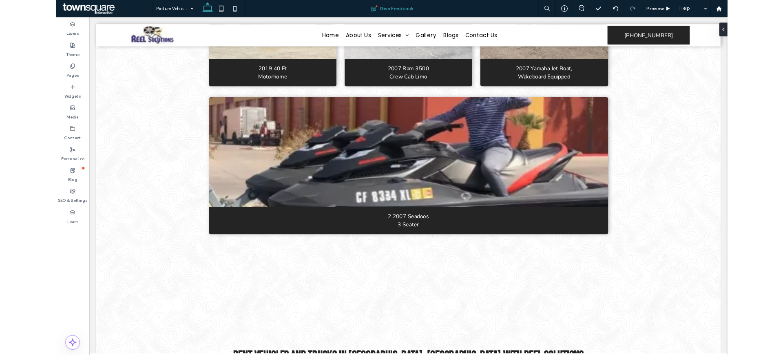
scroll to position [851, 0]
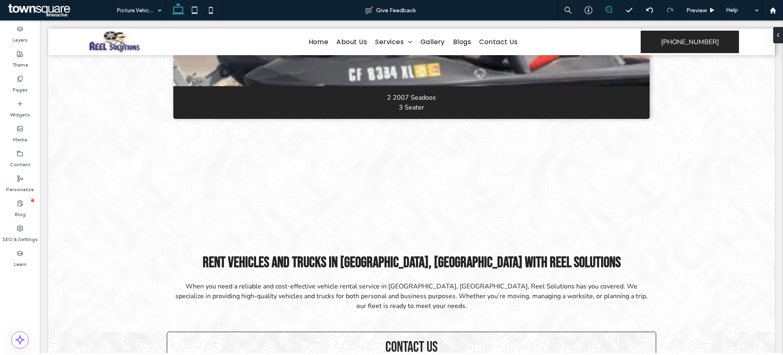
click at [611, 10] on icon at bounding box center [609, 9] width 7 height 7
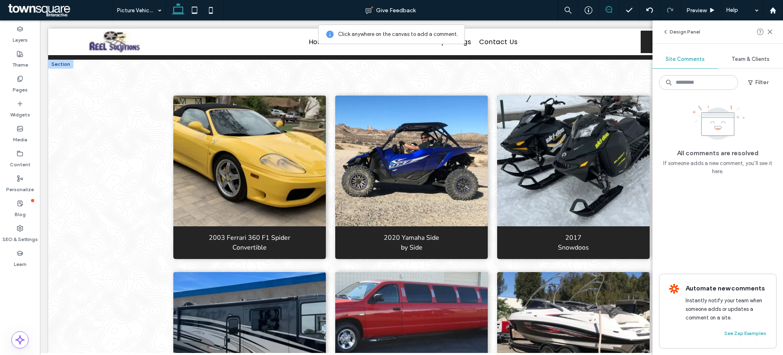
scroll to position [341, 0]
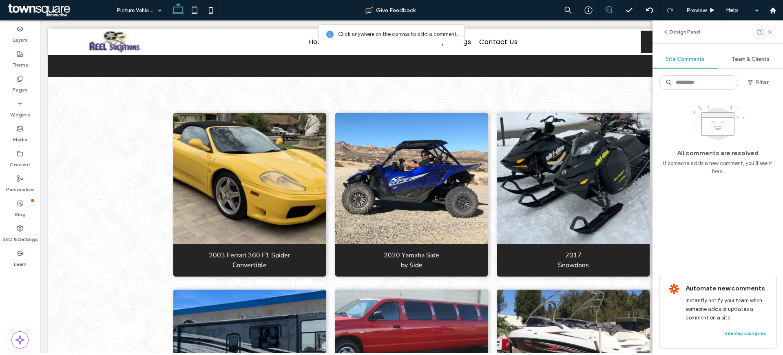
click at [772, 33] on icon at bounding box center [770, 32] width 7 height 7
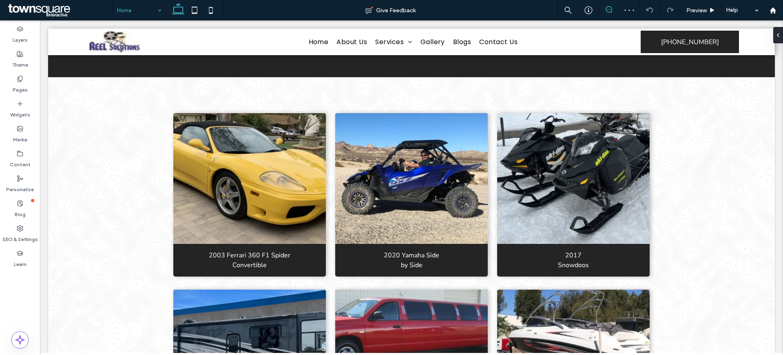
click at [612, 11] on icon at bounding box center [609, 9] width 7 height 7
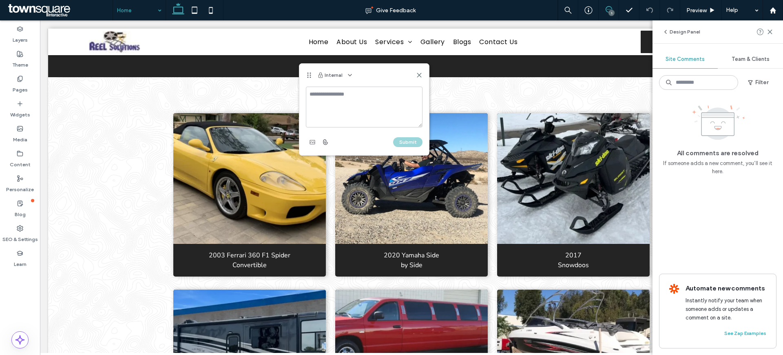
click at [336, 102] on textarea at bounding box center [364, 106] width 117 height 41
type textarea "*"
click at [340, 115] on textarea at bounding box center [364, 106] width 117 height 41
paste textarea "**********"
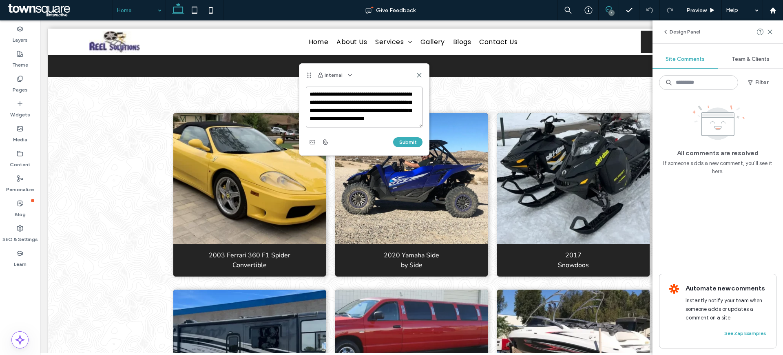
scroll to position [3, 0]
click at [312, 90] on textarea "**********" at bounding box center [364, 106] width 117 height 41
type textarea "**********"
click at [416, 141] on button "Submit" at bounding box center [407, 142] width 29 height 10
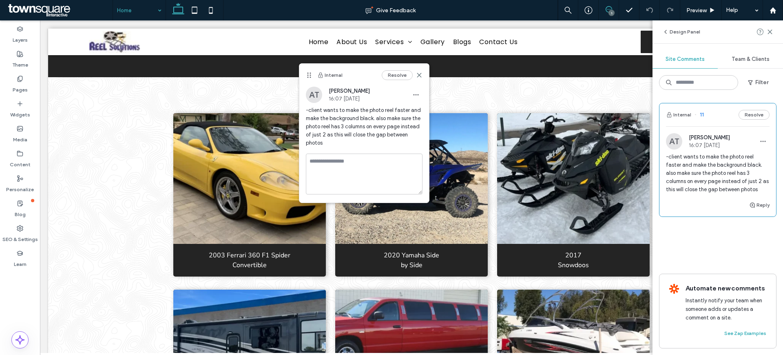
scroll to position [0, 0]
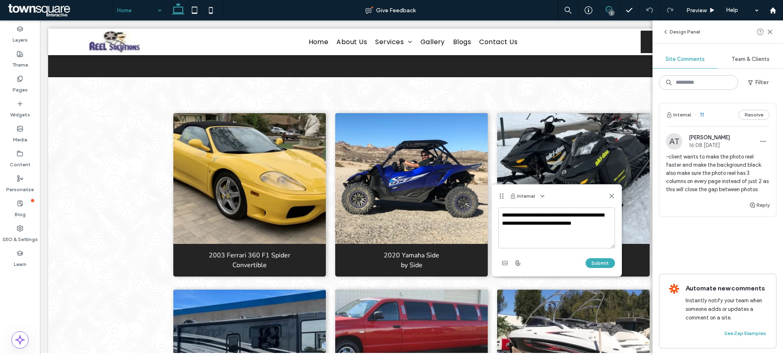
click at [504, 215] on textarea "**********" at bounding box center [557, 227] width 117 height 41
type textarea "**********"
click at [599, 264] on button "Submit" at bounding box center [600, 263] width 29 height 10
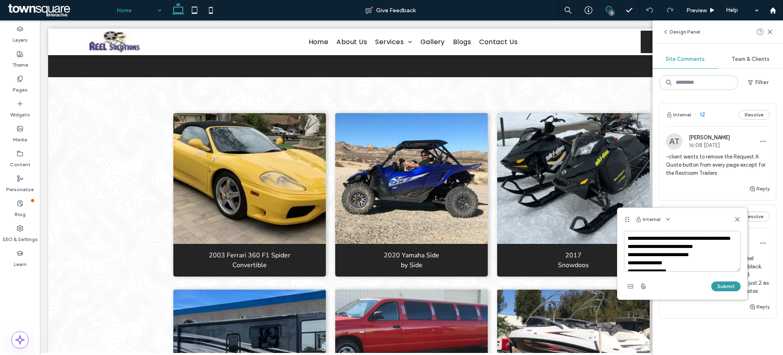
type textarea "**********"
click at [722, 289] on button "Submit" at bounding box center [725, 286] width 29 height 10
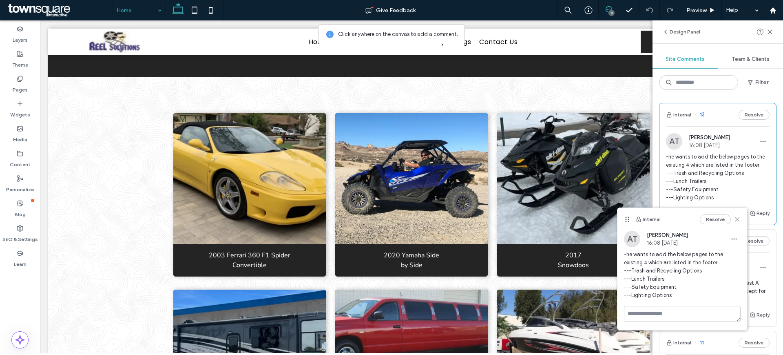
click at [738, 219] on use at bounding box center [738, 219] width 4 height 4
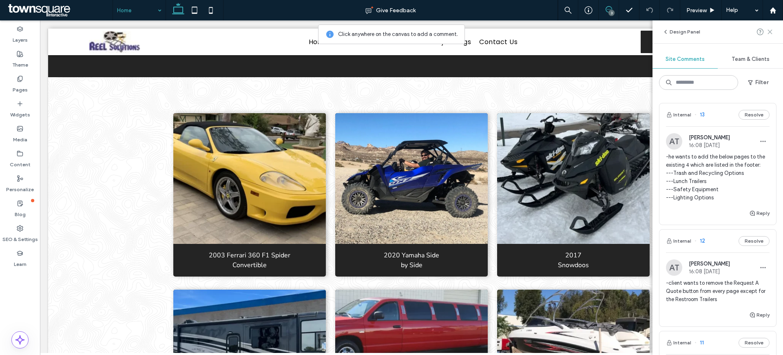
click at [771, 33] on use at bounding box center [770, 32] width 4 height 4
